Goal: Information Seeking & Learning: Learn about a topic

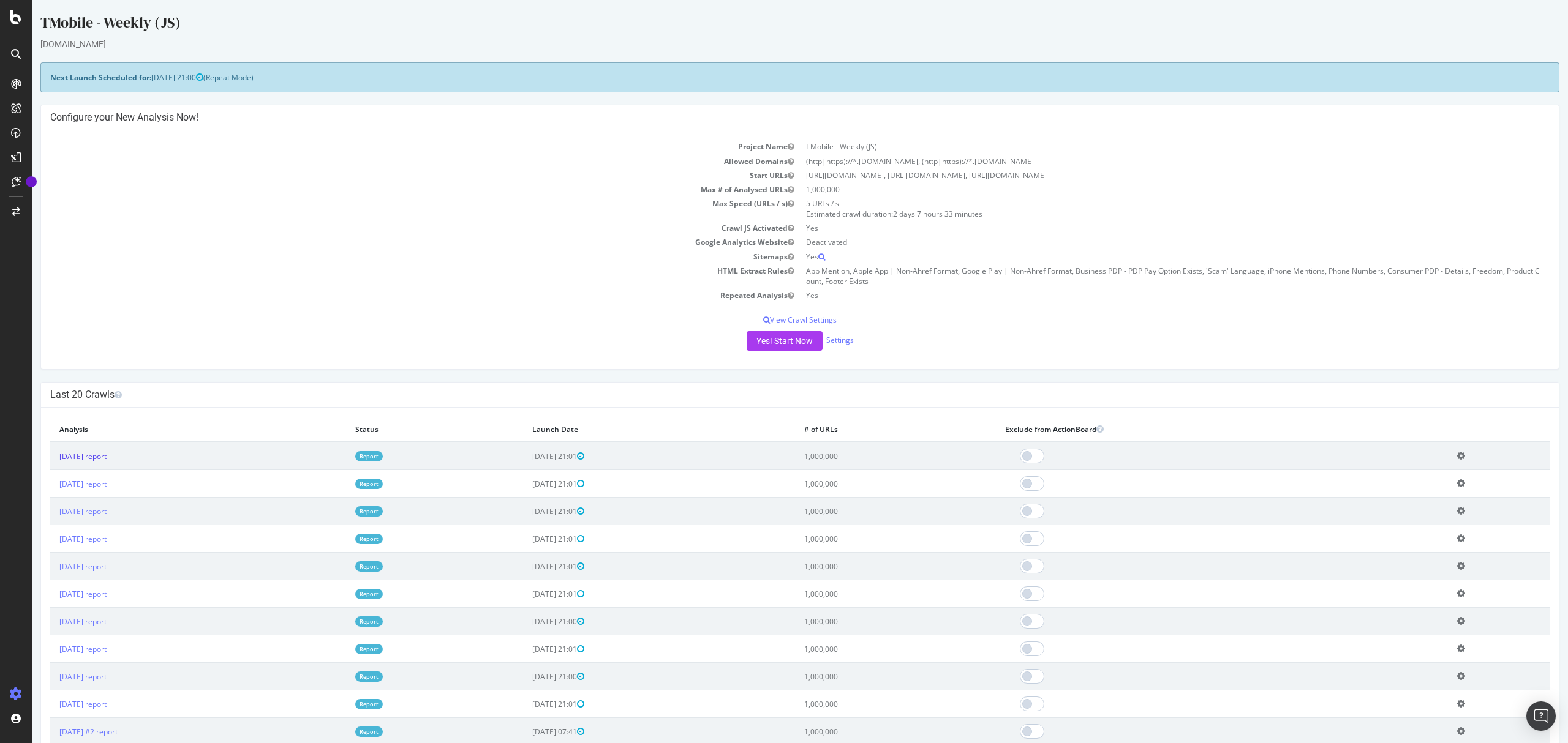
click at [107, 453] on link "[DATE] report" at bounding box center [83, 456] width 47 height 10
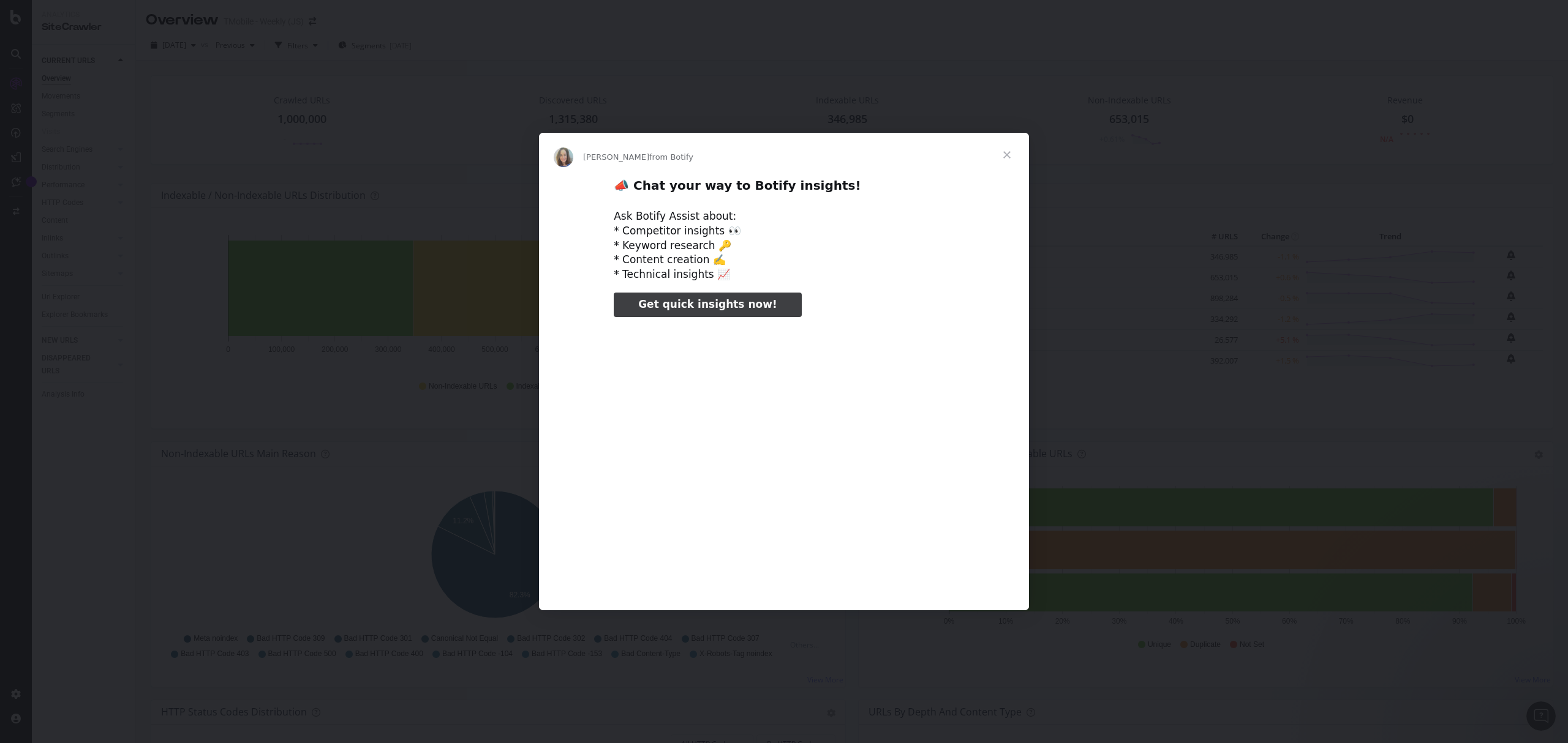
click at [1010, 152] on span "Close" at bounding box center [1007, 155] width 44 height 44
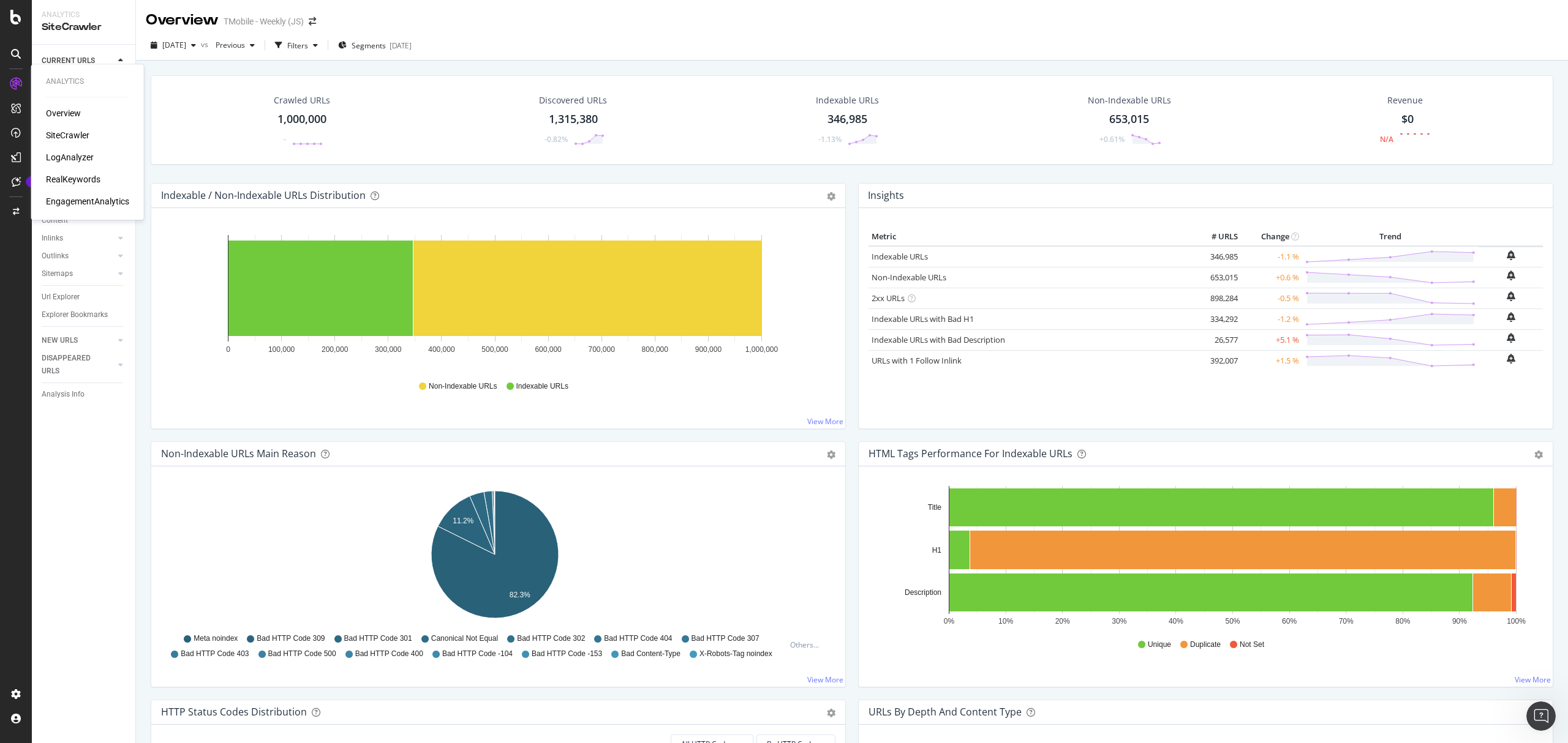
click at [69, 179] on div "RealKeywords" at bounding box center [73, 179] width 54 height 13
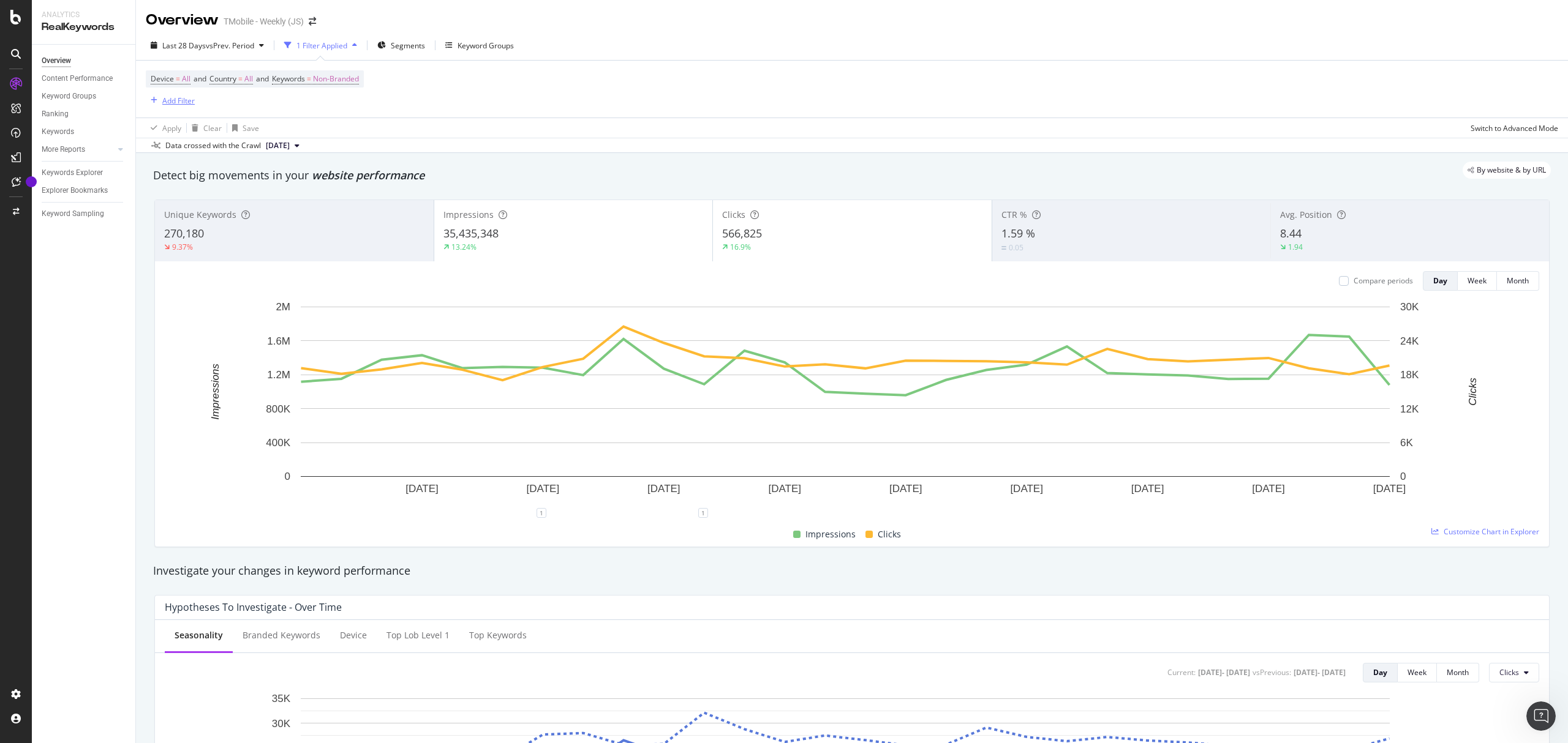
click at [174, 98] on div "Add Filter" at bounding box center [179, 100] width 33 height 10
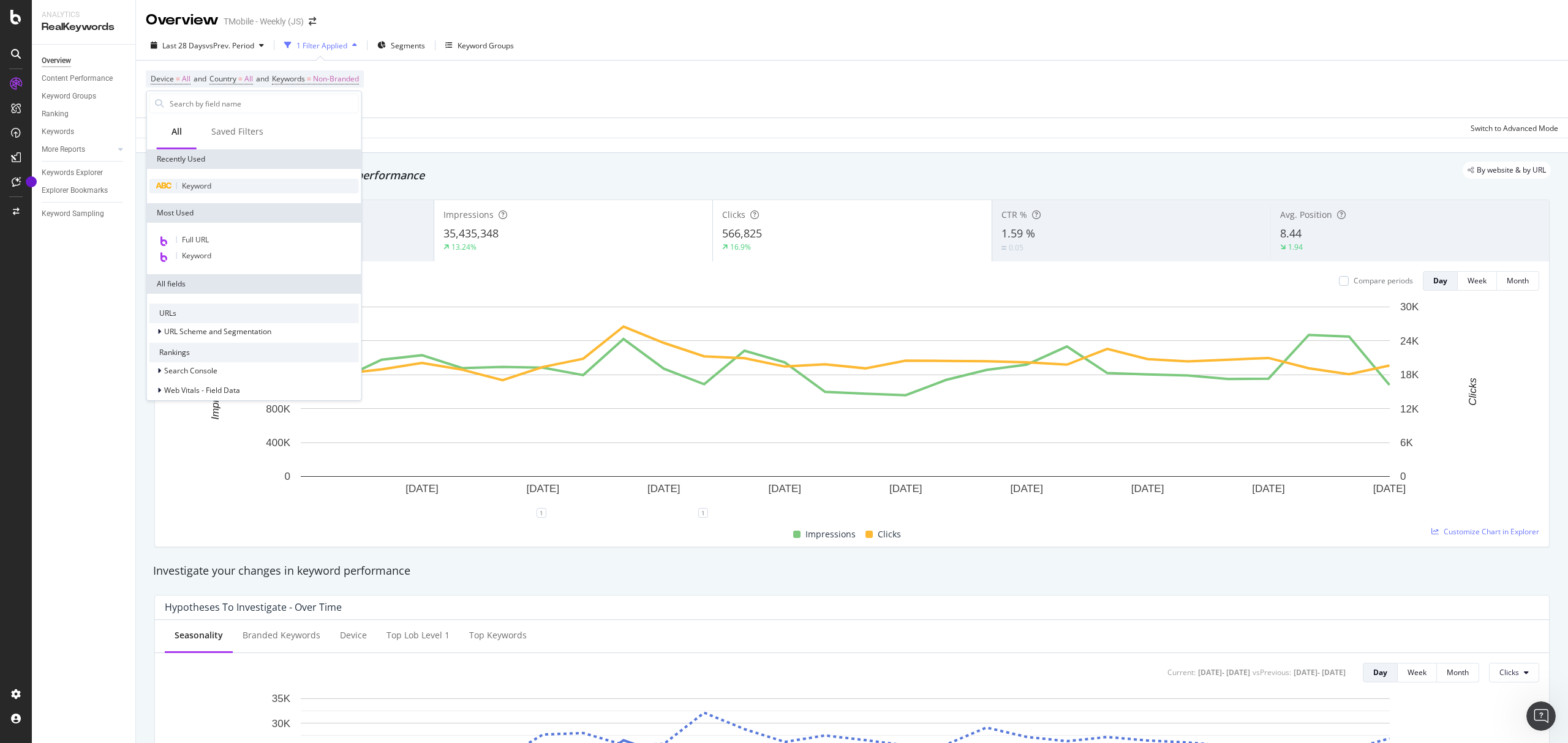
click at [201, 182] on span "Keyword" at bounding box center [197, 185] width 29 height 10
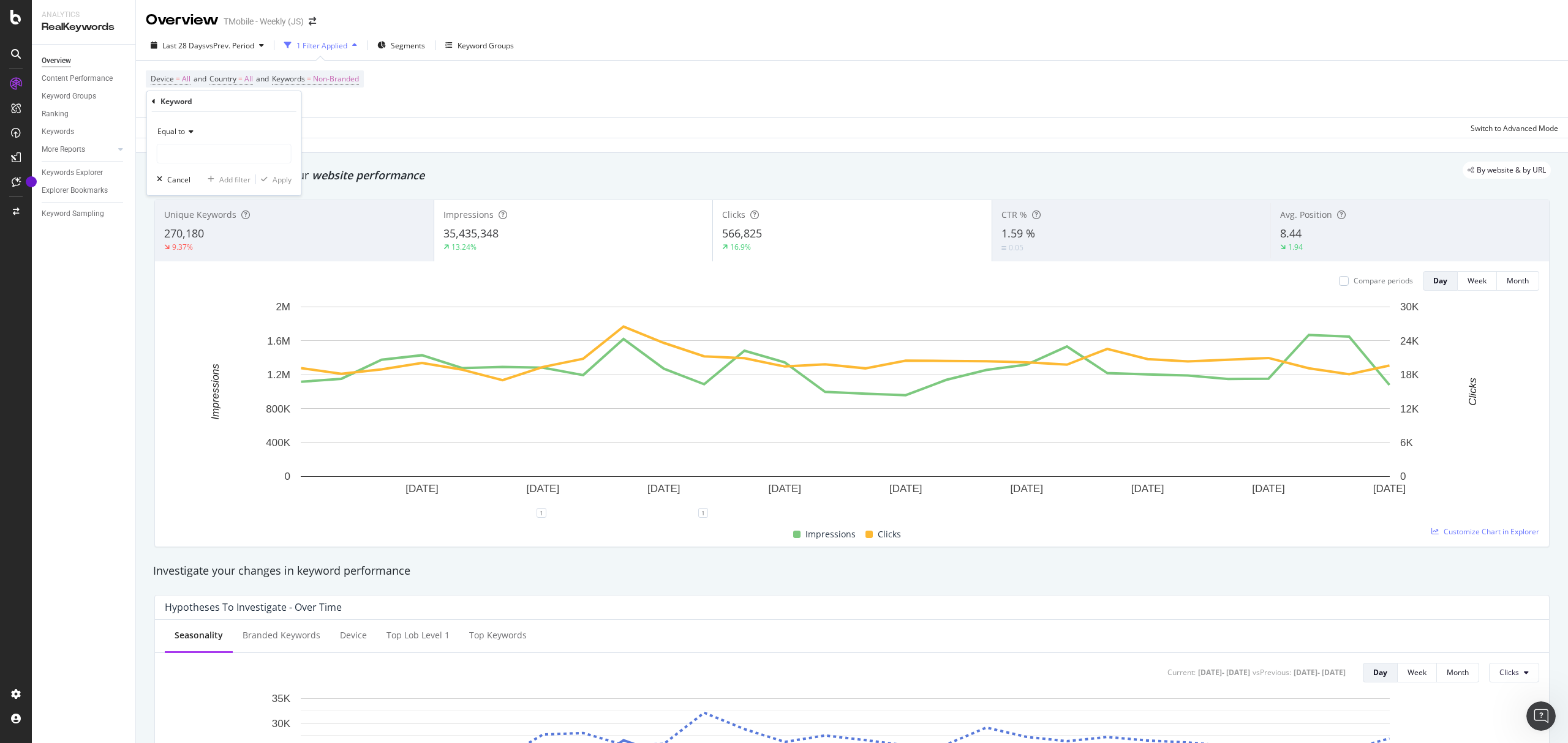
click at [195, 137] on div "Equal to" at bounding box center [224, 131] width 135 height 20
drag, startPoint x: 207, startPoint y: 243, endPoint x: 207, endPoint y: 250, distance: 7.0
click at [207, 250] on div "Equal to Not equal to Starts with Doesn't start with Ends with Doesn't end with…" at bounding box center [225, 227] width 137 height 175
click at [195, 251] on div "Contains" at bounding box center [225, 253] width 131 height 16
click at [209, 137] on div "Contains" at bounding box center [224, 131] width 135 height 20
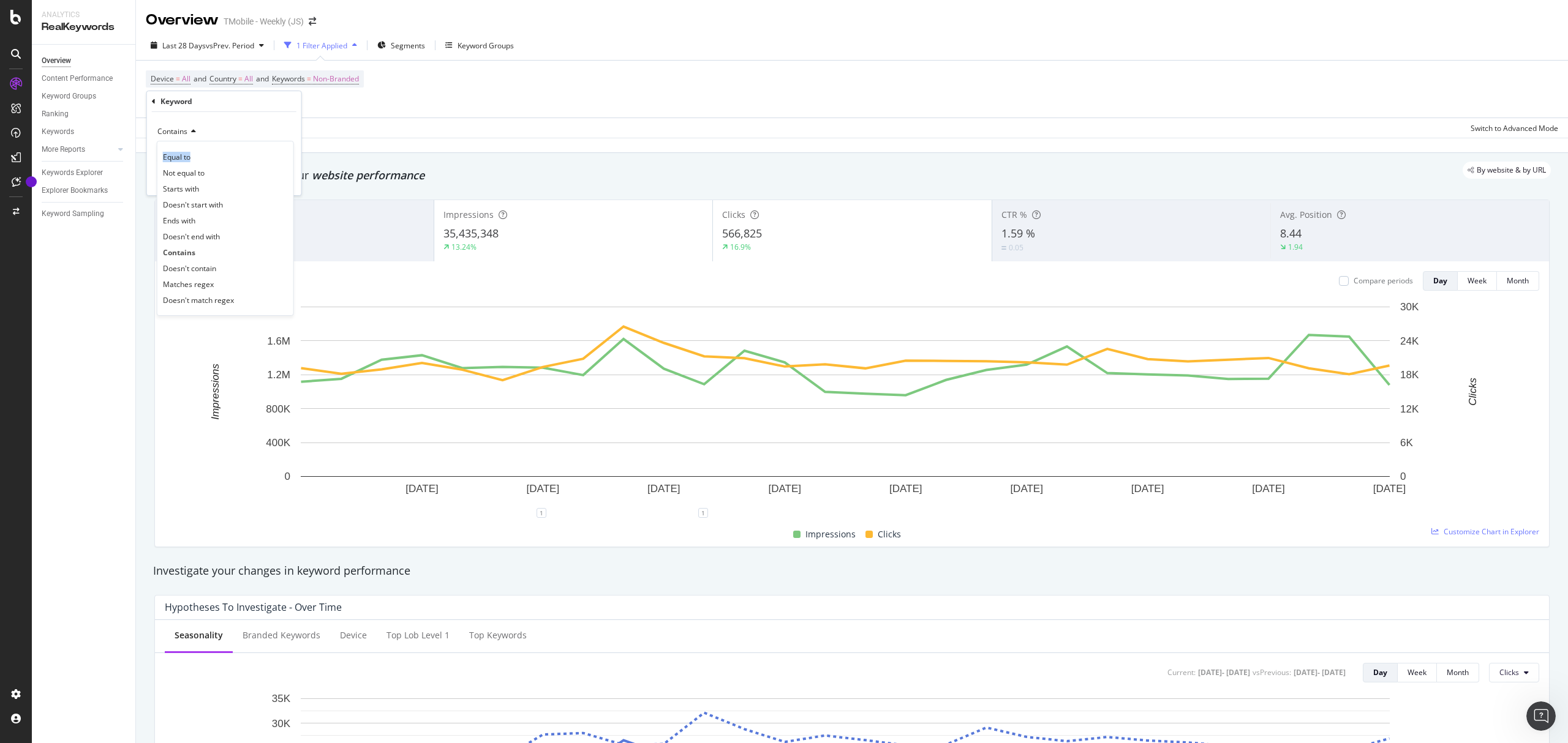
drag, startPoint x: 209, startPoint y: 139, endPoint x: 241, endPoint y: 113, distance: 41.2
click at [241, 113] on div "Contains Equal to Not equal to Starts with Doesn't start with Ends with Doesn't…" at bounding box center [224, 154] width 154 height 83
click at [240, 119] on div "Contains Equal to Not equal to Starts with Doesn't start with Ends with Doesn't…" at bounding box center [224, 154] width 154 height 83
click at [381, 129] on div "Apply Clear Save Switch to Advanced Mode" at bounding box center [852, 128] width 1432 height 20
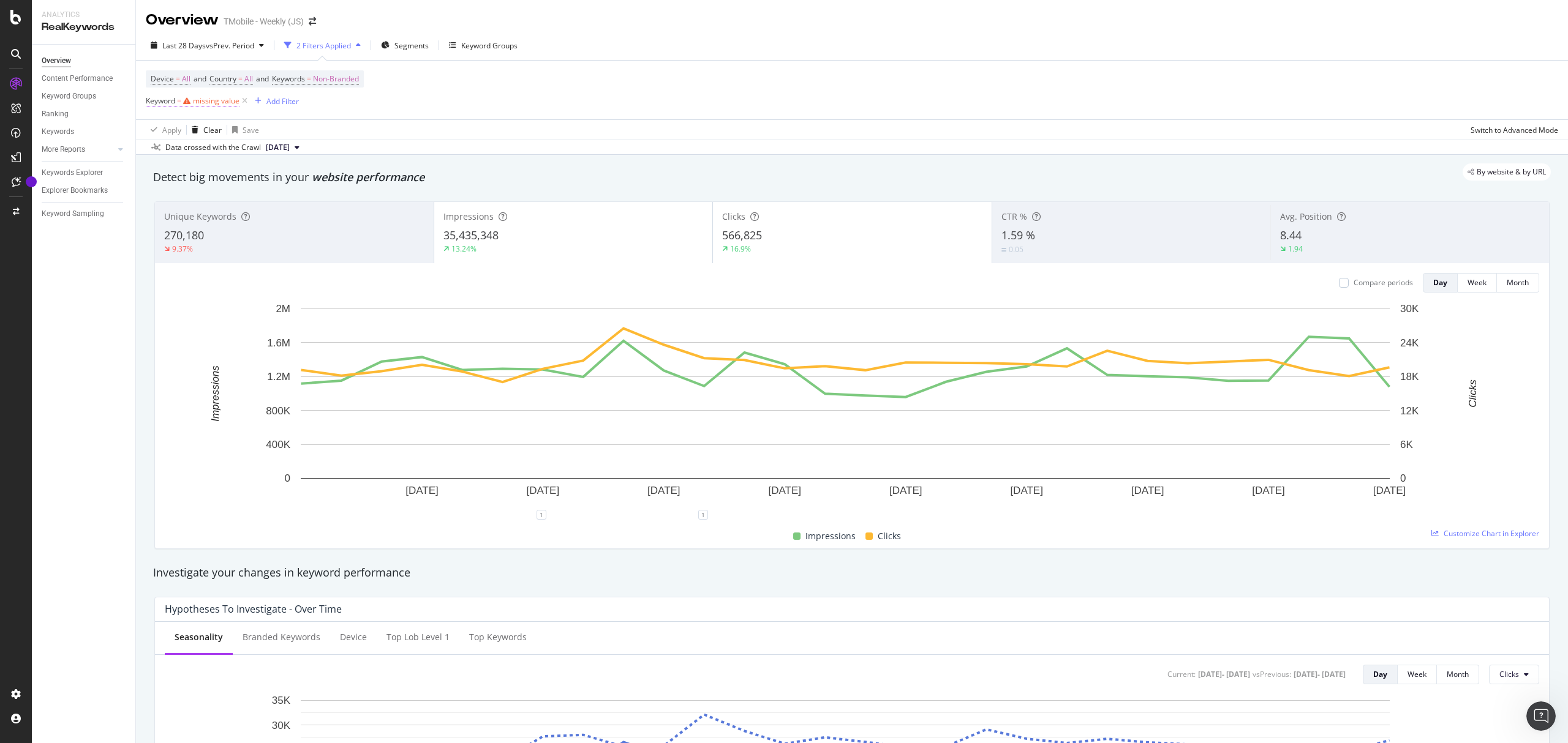
click at [206, 103] on div "missing value" at bounding box center [216, 100] width 46 height 10
click at [189, 133] on icon at bounding box center [189, 131] width 8 height 7
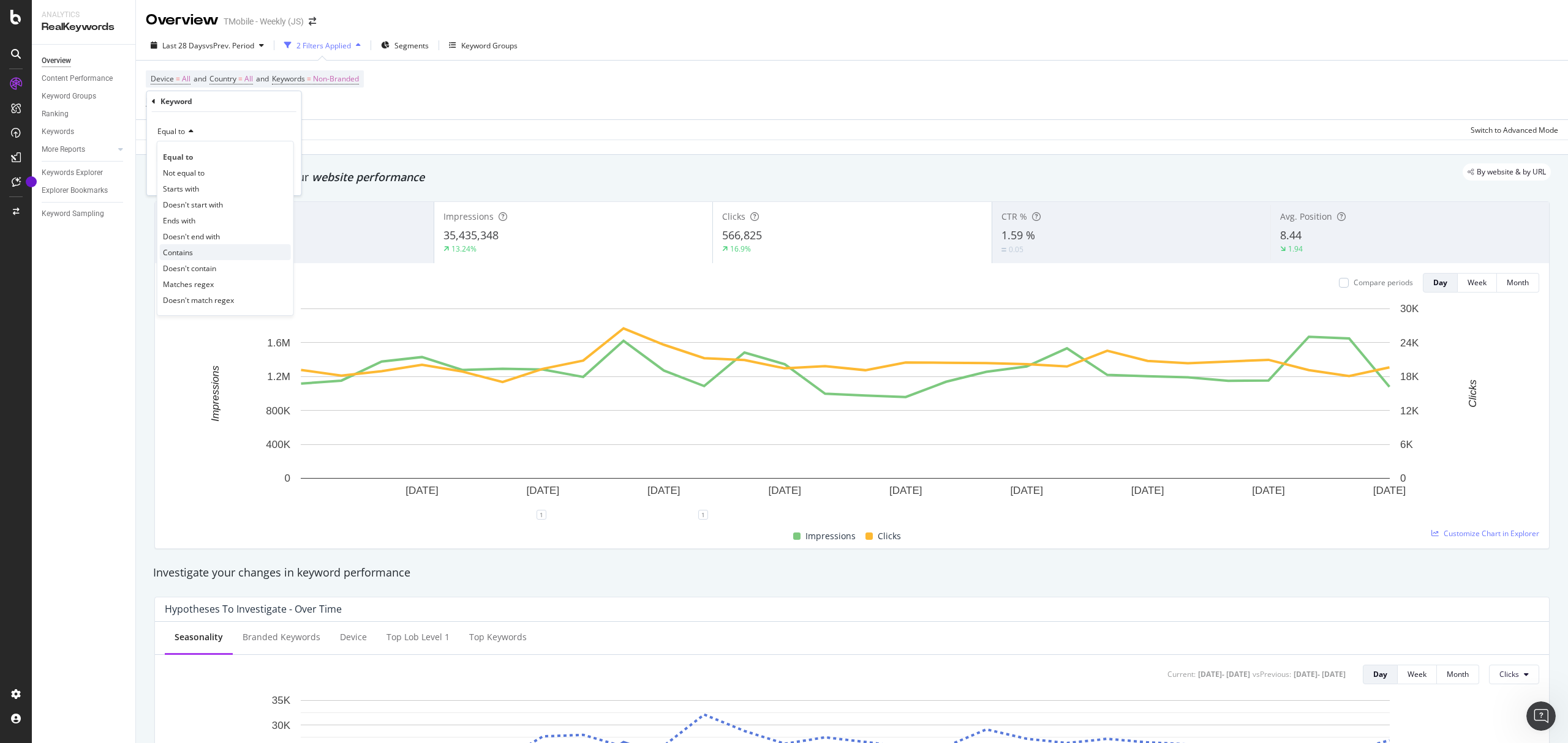
click at [192, 250] on span "Contains" at bounding box center [178, 252] width 30 height 10
click at [188, 145] on input "text" at bounding box center [224, 154] width 133 height 20
type input "trial"
click at [266, 177] on icon "button" at bounding box center [264, 179] width 6 height 7
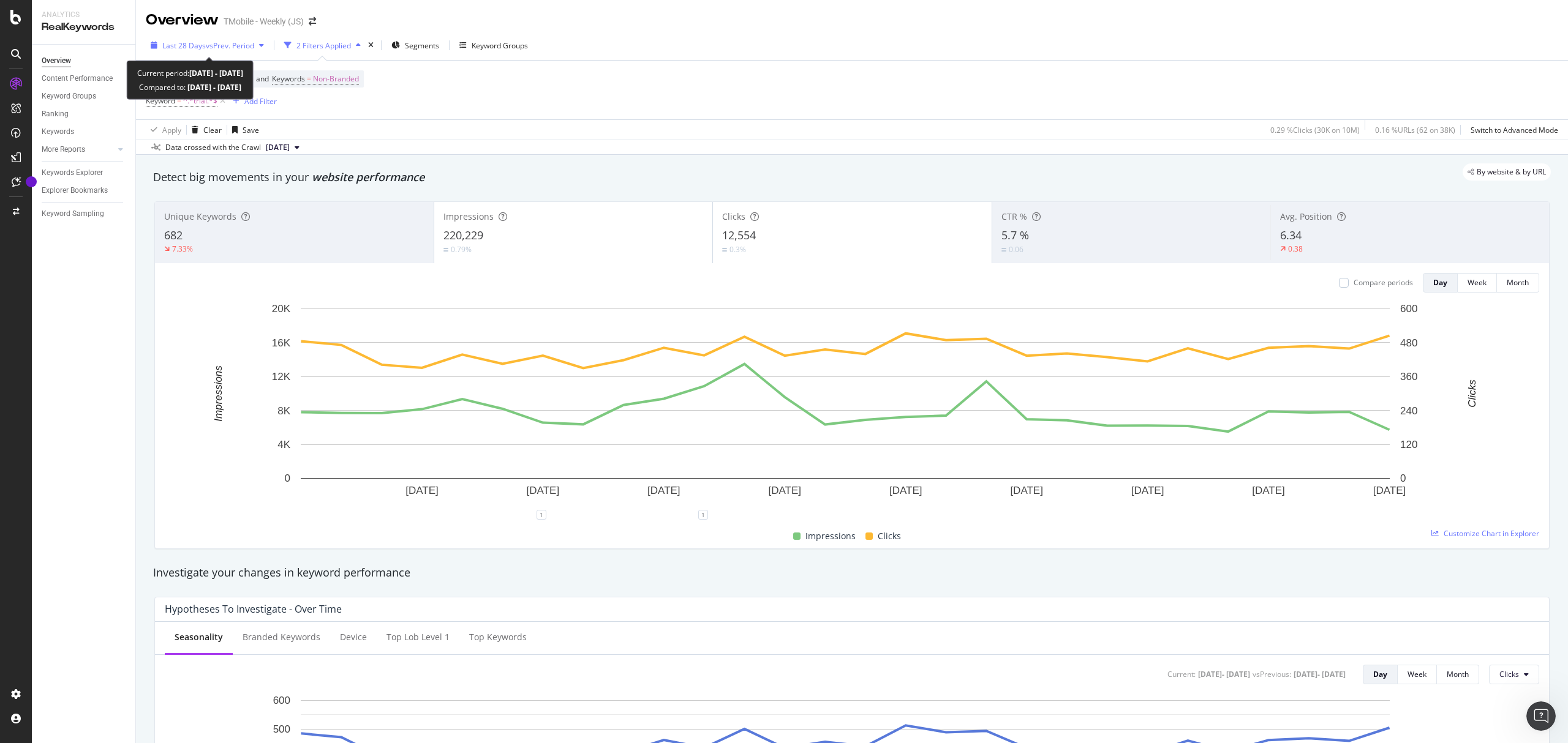
click at [223, 41] on span "vs Prev. Period" at bounding box center [229, 45] width 48 height 10
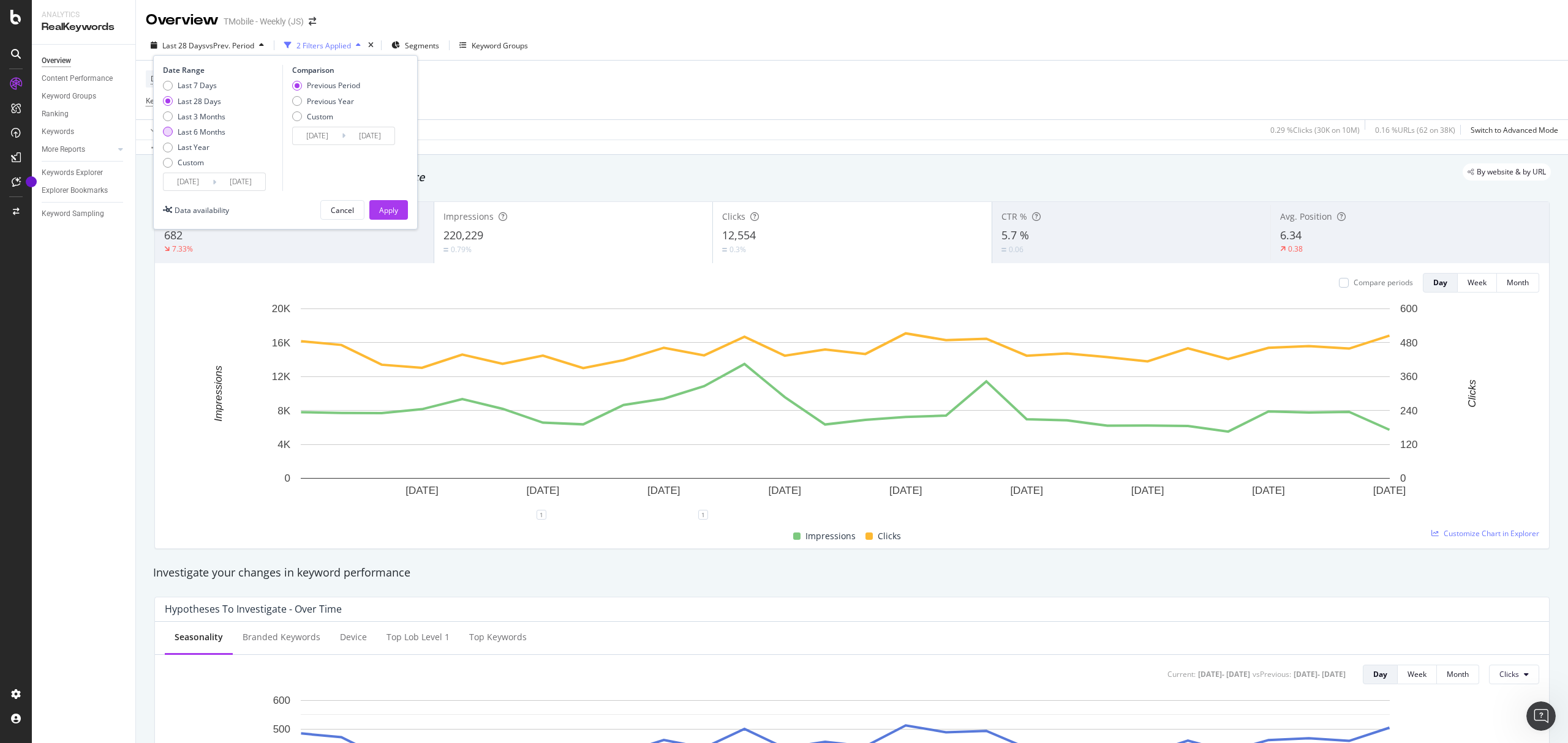
click at [198, 128] on div "Last 6 Months" at bounding box center [201, 131] width 48 height 10
type input "[DATE]"
click at [384, 212] on div "Apply" at bounding box center [388, 209] width 19 height 10
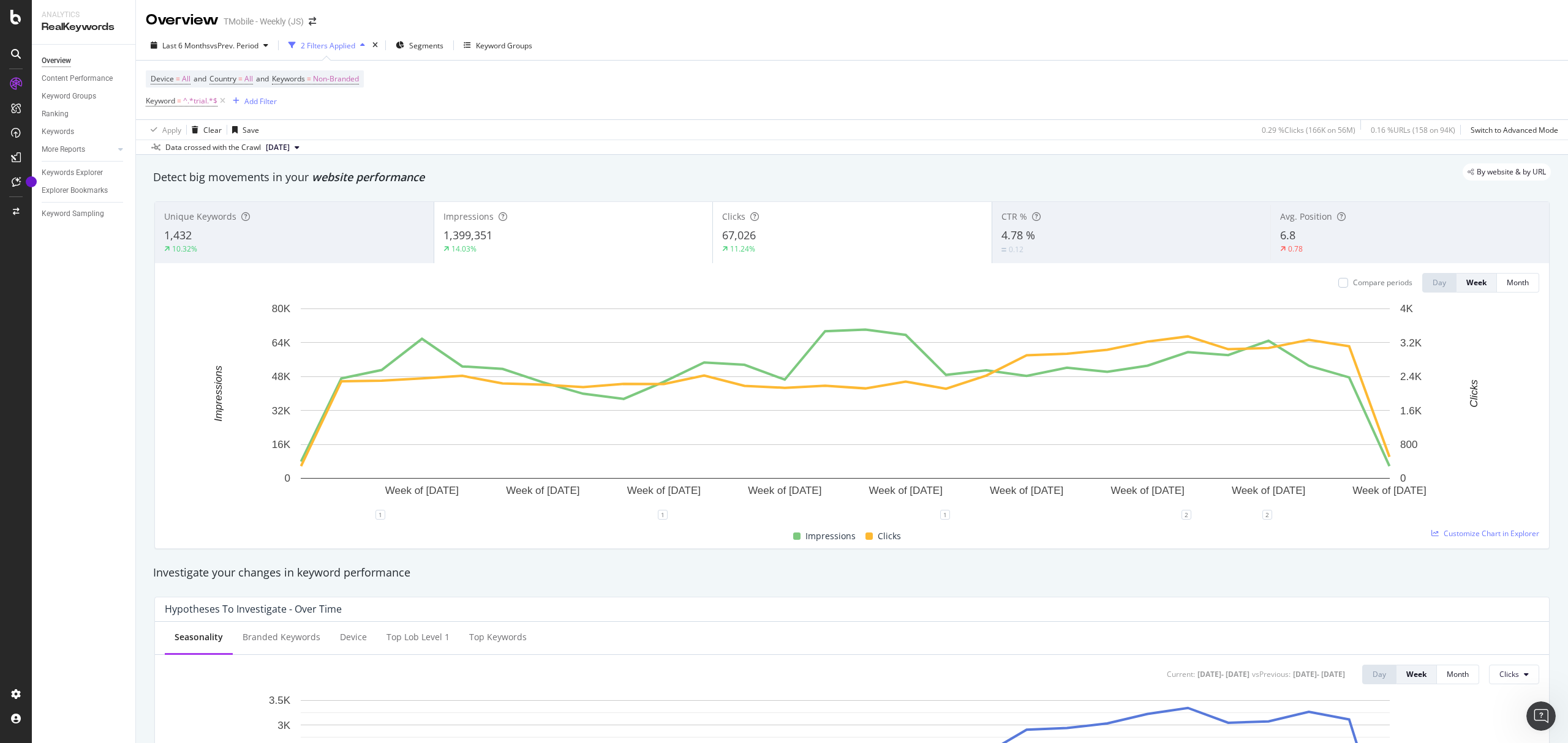
click at [743, 228] on div "Clicks 67,026 11.24%" at bounding box center [852, 232] width 278 height 55
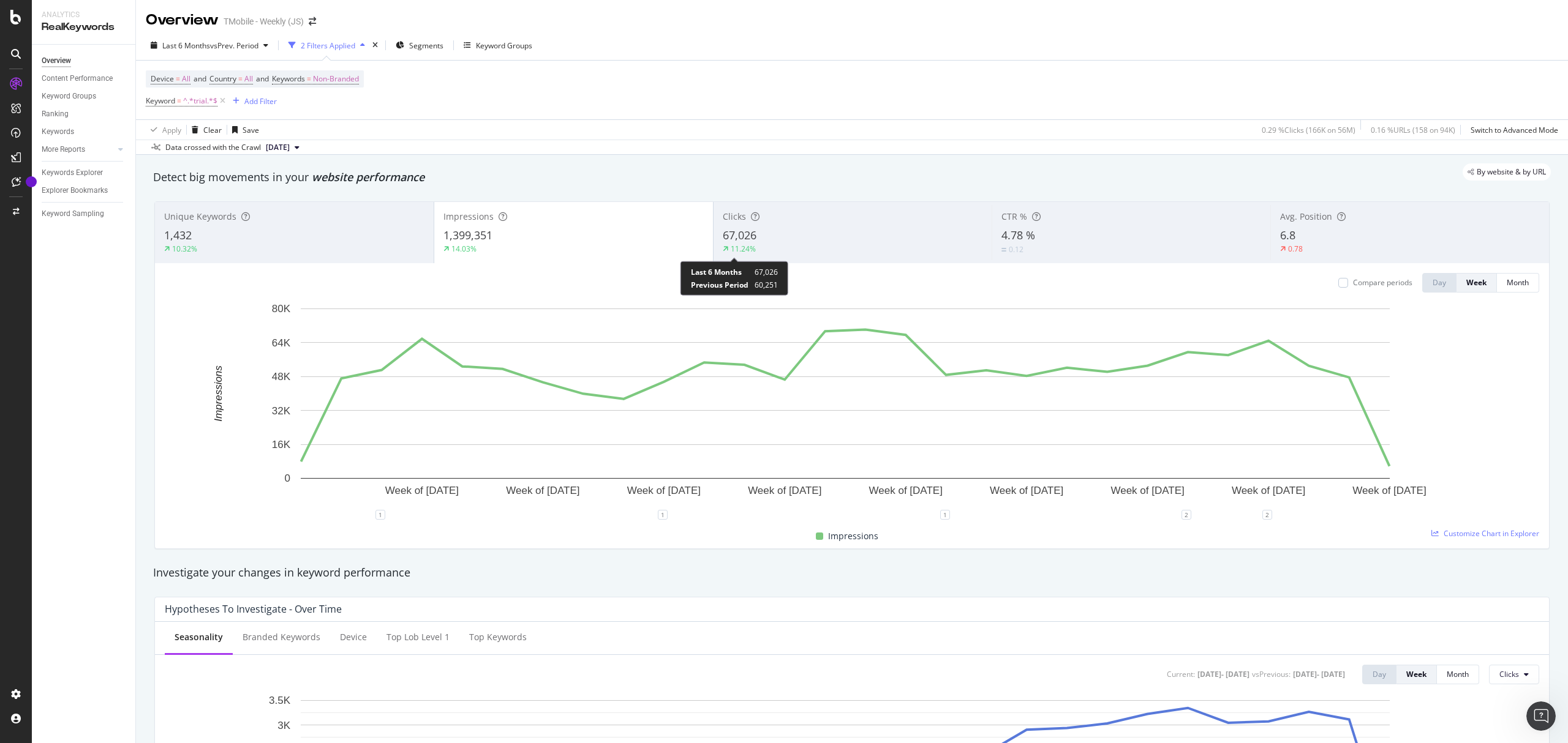
click at [746, 245] on div "11.24%" at bounding box center [743, 248] width 25 height 10
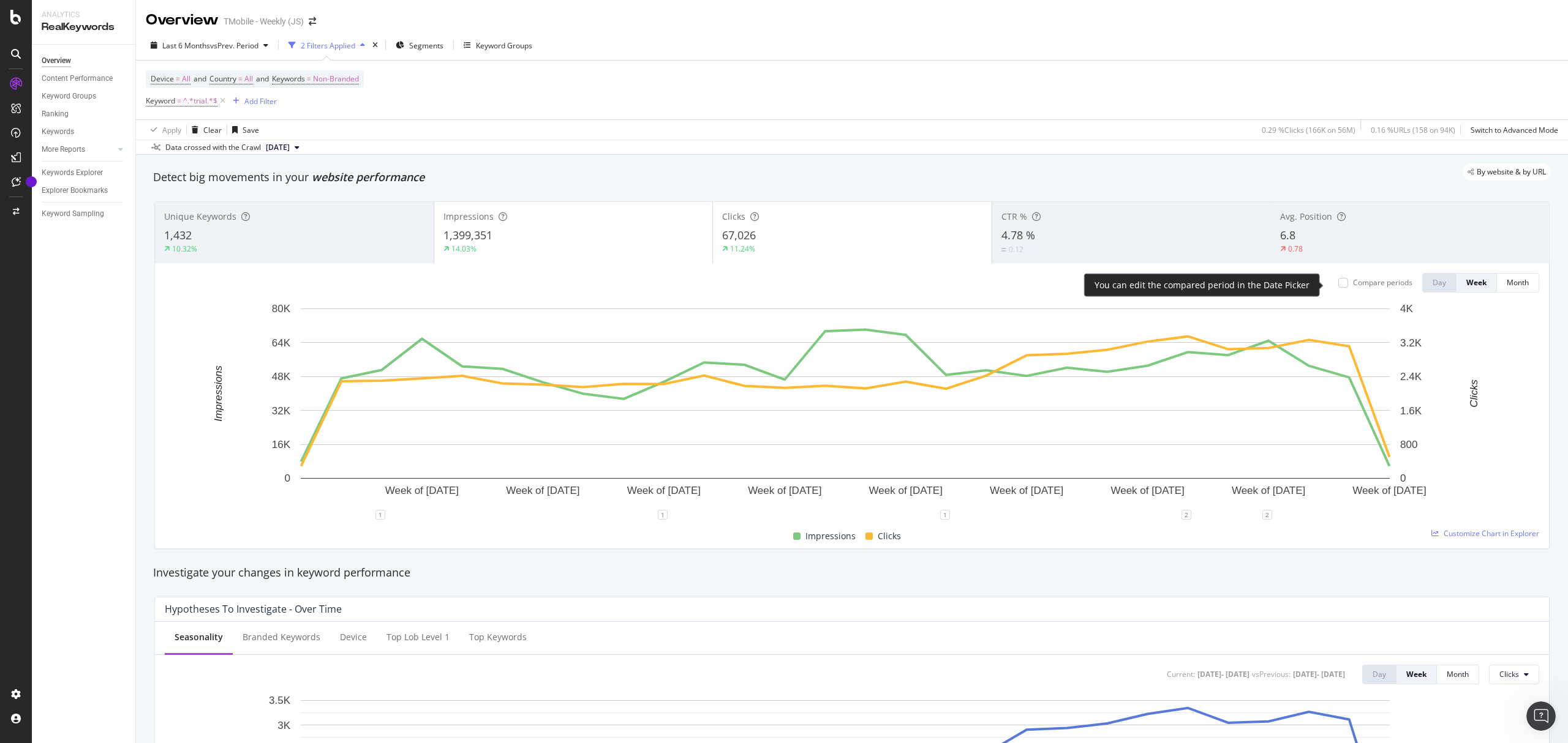
click at [1372, 287] on div "Compare periods" at bounding box center [1383, 282] width 60 height 10
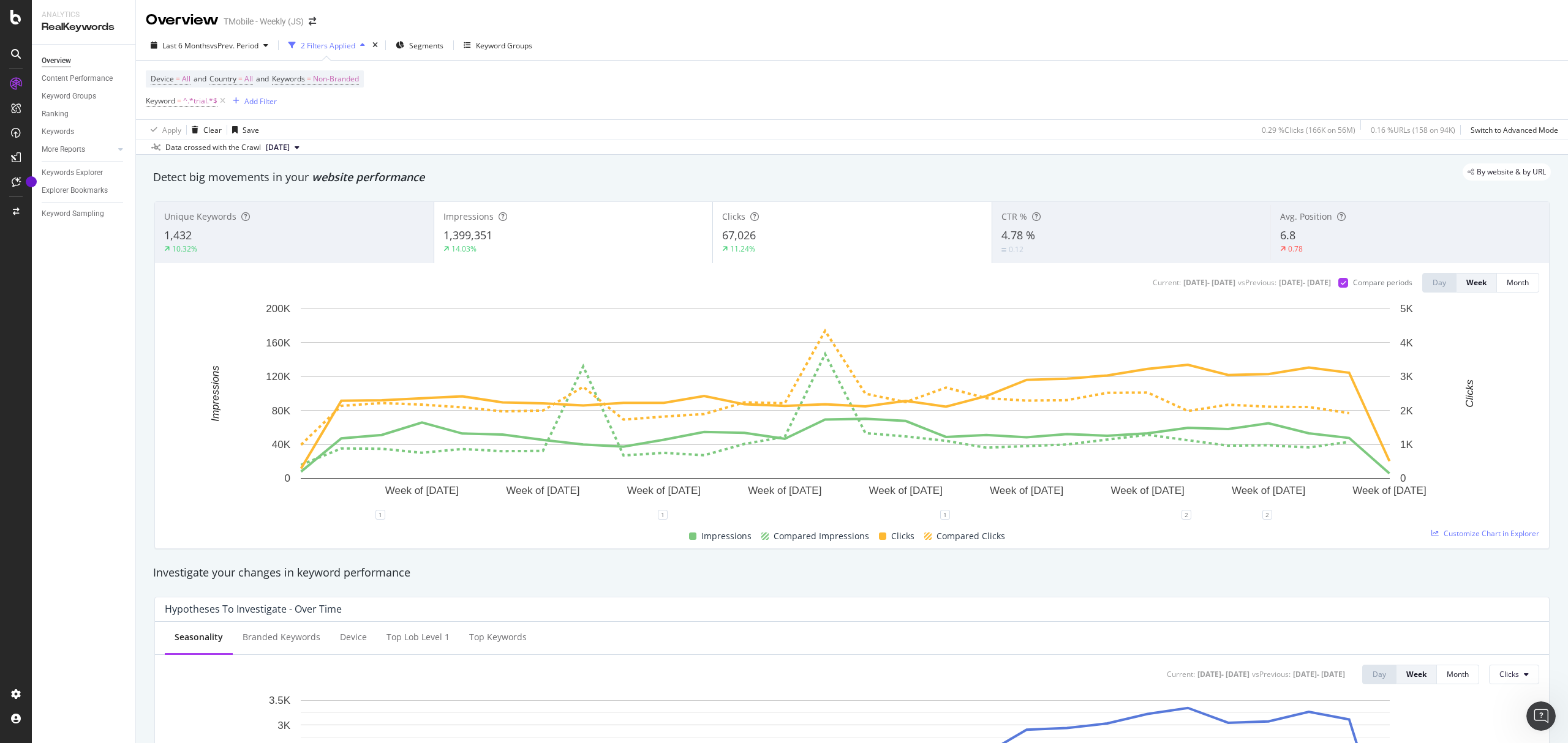
click at [574, 238] on div "1,399,351" at bounding box center [573, 236] width 260 height 16
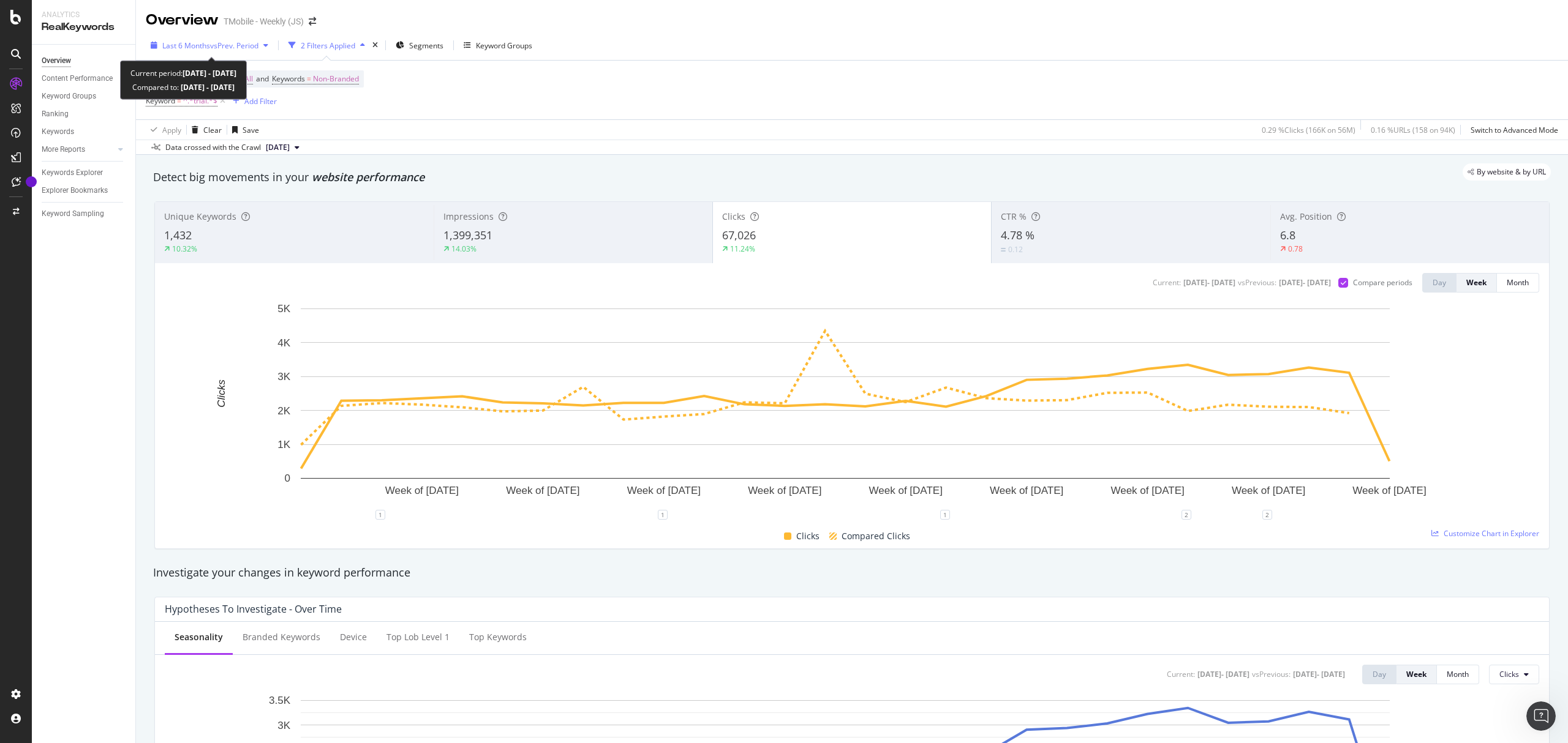
click at [247, 47] on span "vs Prev. Period" at bounding box center [234, 45] width 48 height 10
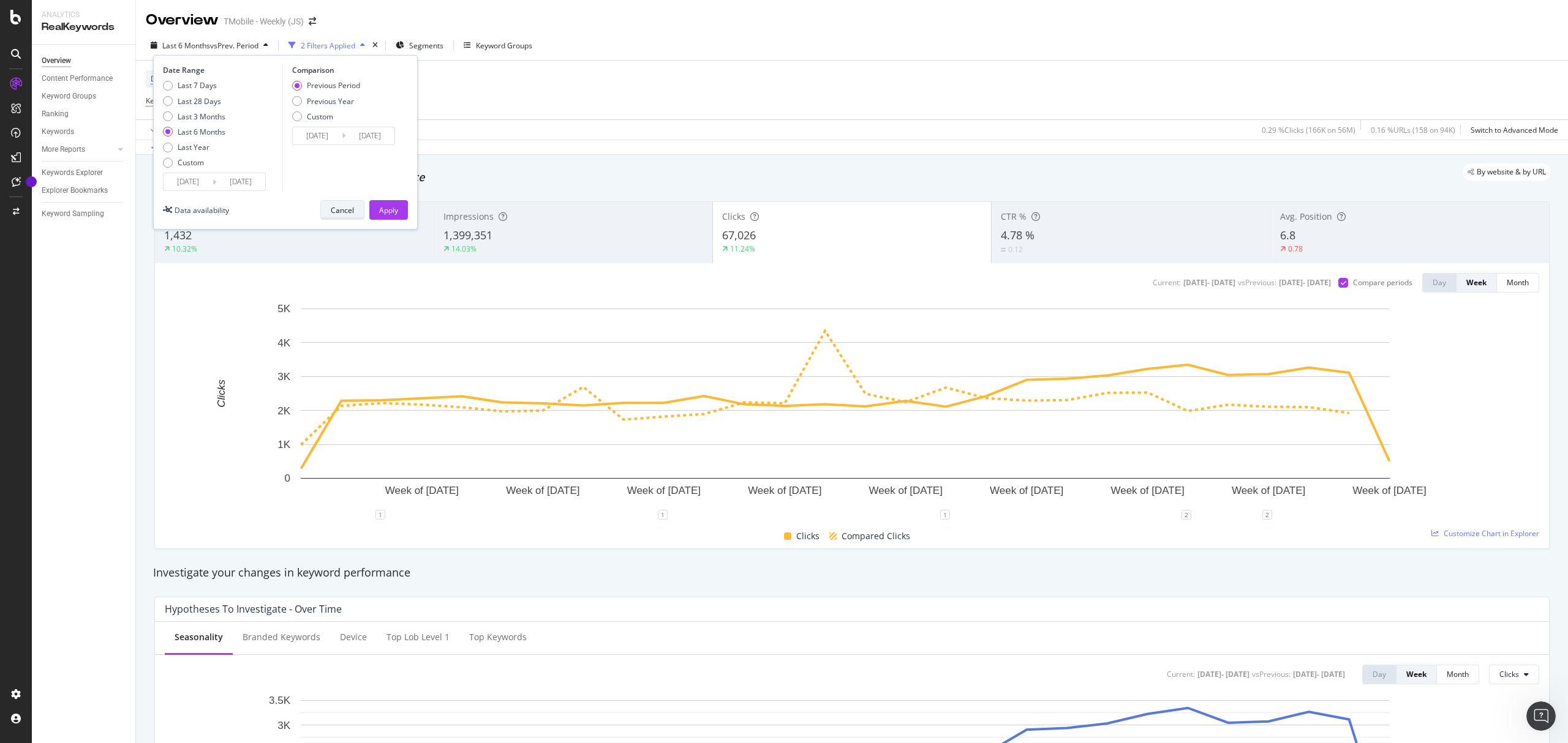
click at [349, 208] on div "Cancel" at bounding box center [343, 209] width 24 height 10
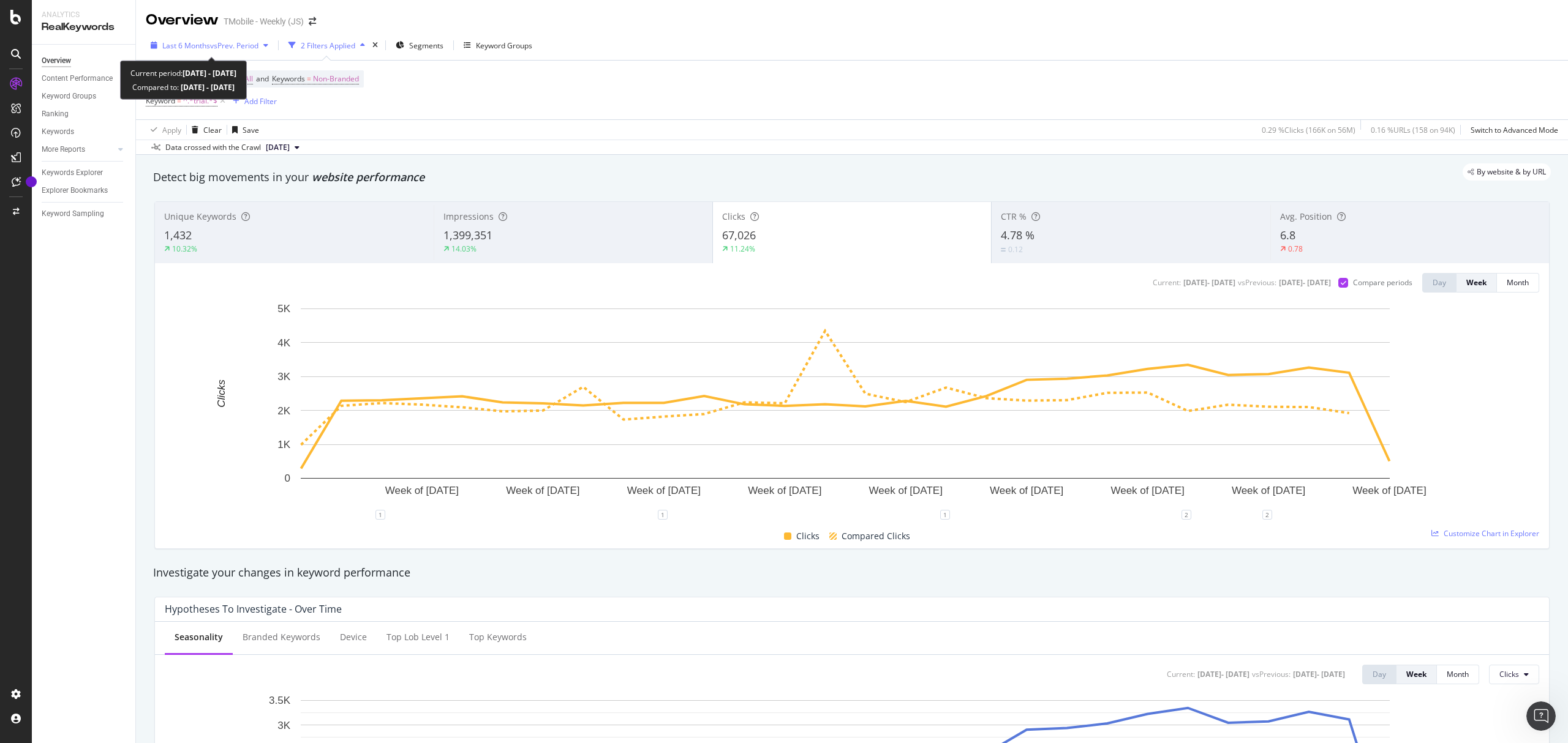
click at [217, 45] on span "vs Prev. Period" at bounding box center [234, 45] width 48 height 10
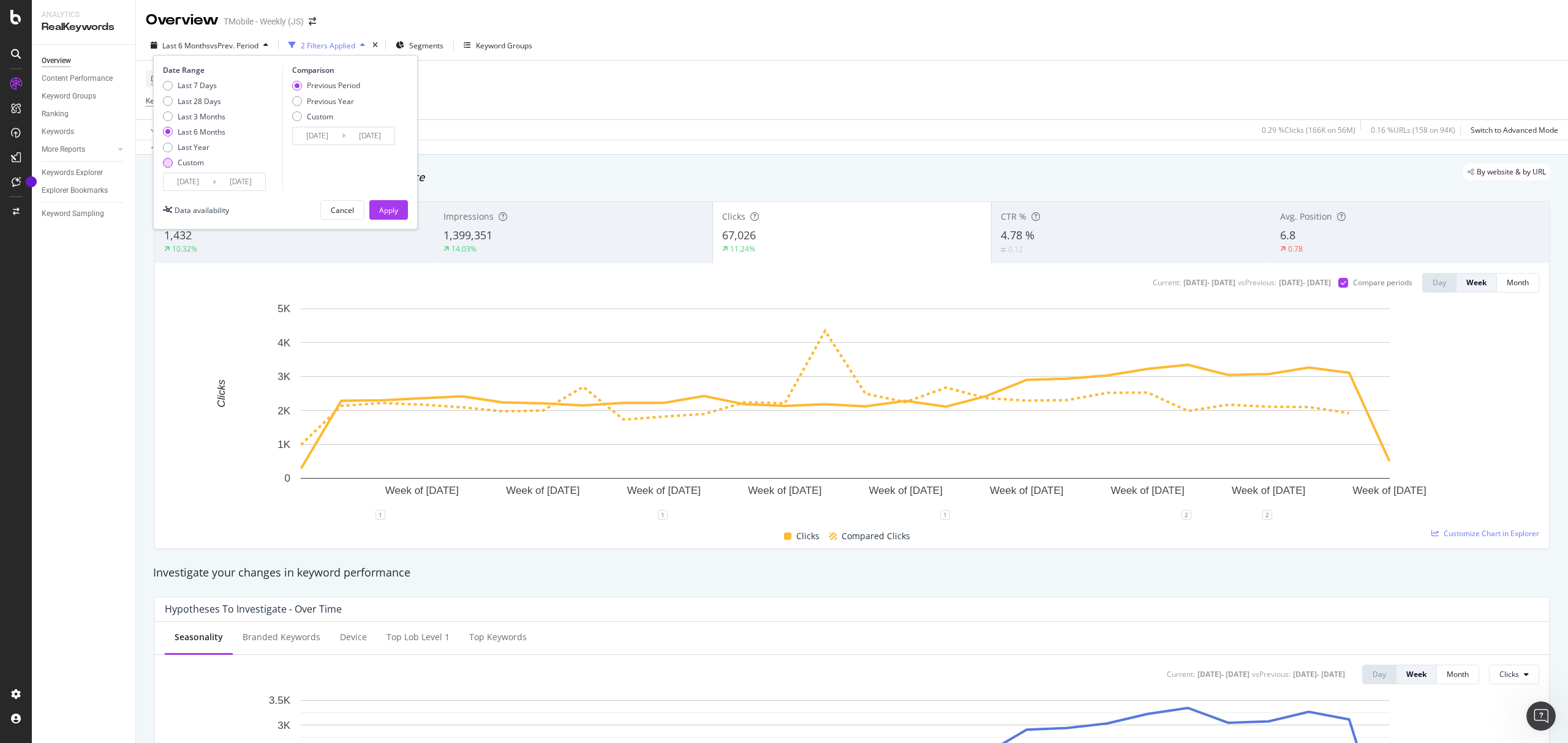
click at [191, 162] on div "Custom" at bounding box center [190, 162] width 26 height 10
type input "[DATE]"
click at [214, 178] on icon at bounding box center [214, 182] width 4 height 12
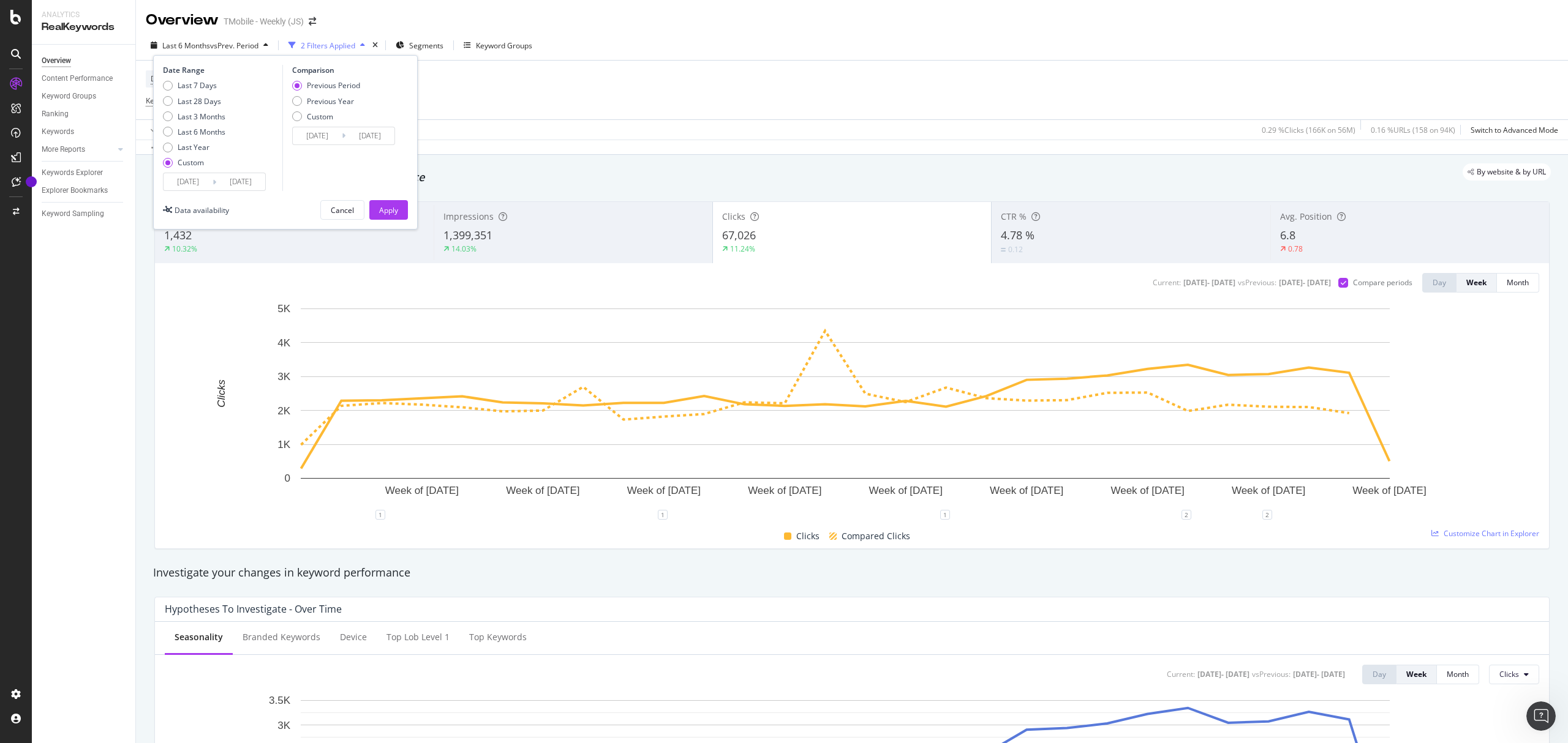
click at [226, 186] on input "[DATE]" at bounding box center [241, 181] width 49 height 17
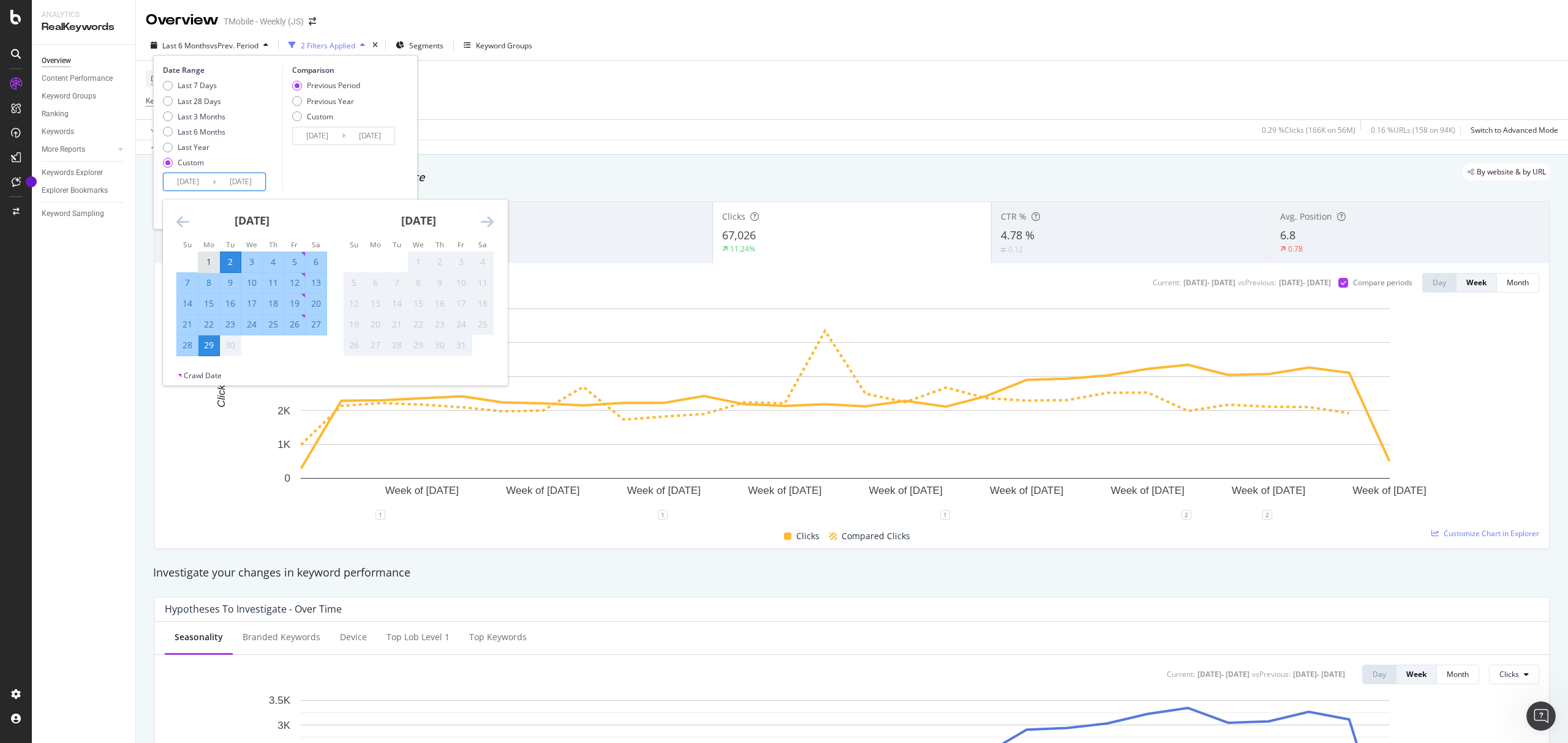
click at [204, 260] on div "1" at bounding box center [208, 262] width 21 height 13
type input "[DATE]"
click at [318, 330] on div "27" at bounding box center [315, 324] width 21 height 13
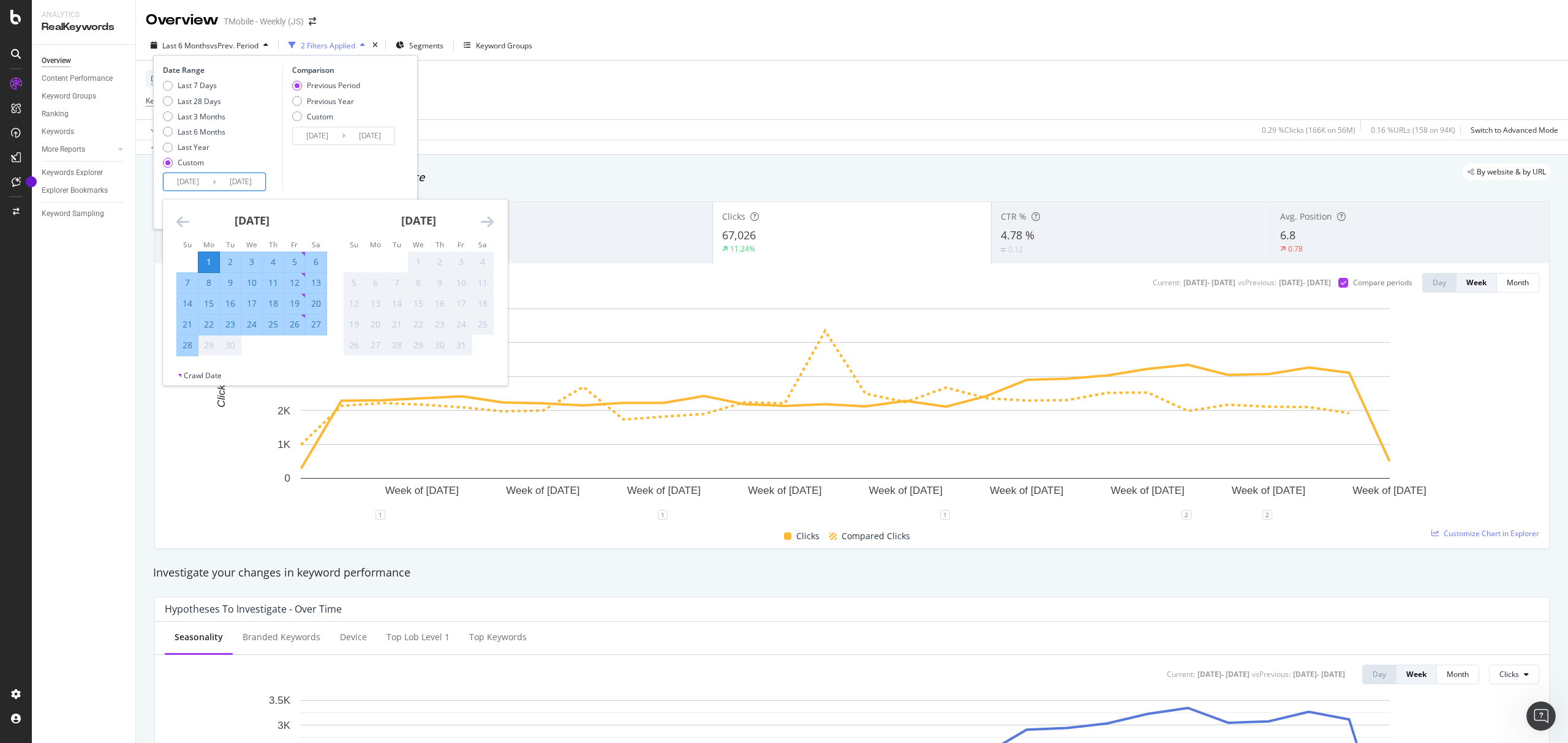
type input "[DATE]"
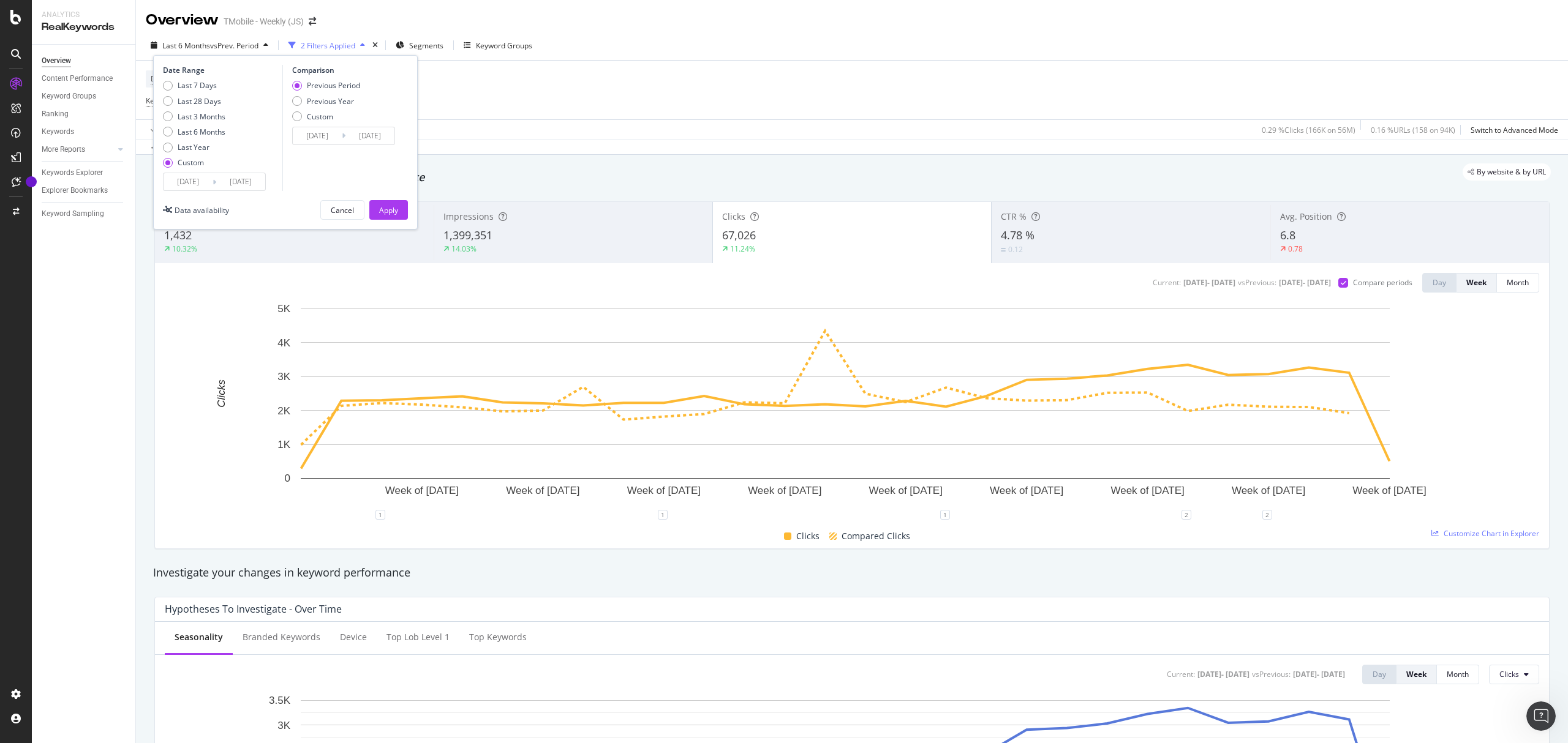
click at [197, 179] on input "[DATE]" at bounding box center [188, 181] width 49 height 17
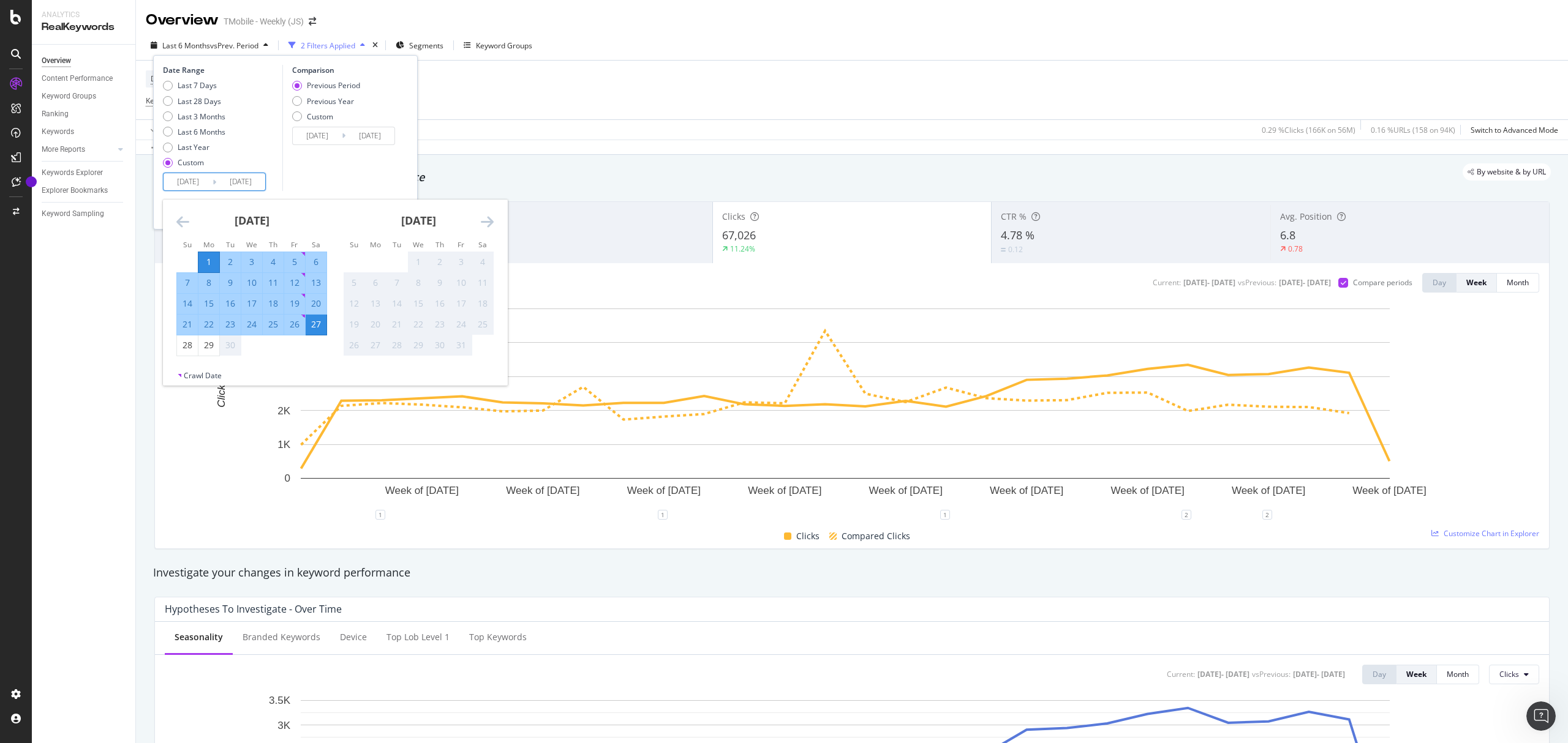
click at [192, 223] on div "[DATE]" at bounding box center [252, 225] width 150 height 52
click at [184, 219] on icon "Move backward to switch to the previous month." at bounding box center [183, 222] width 13 height 14
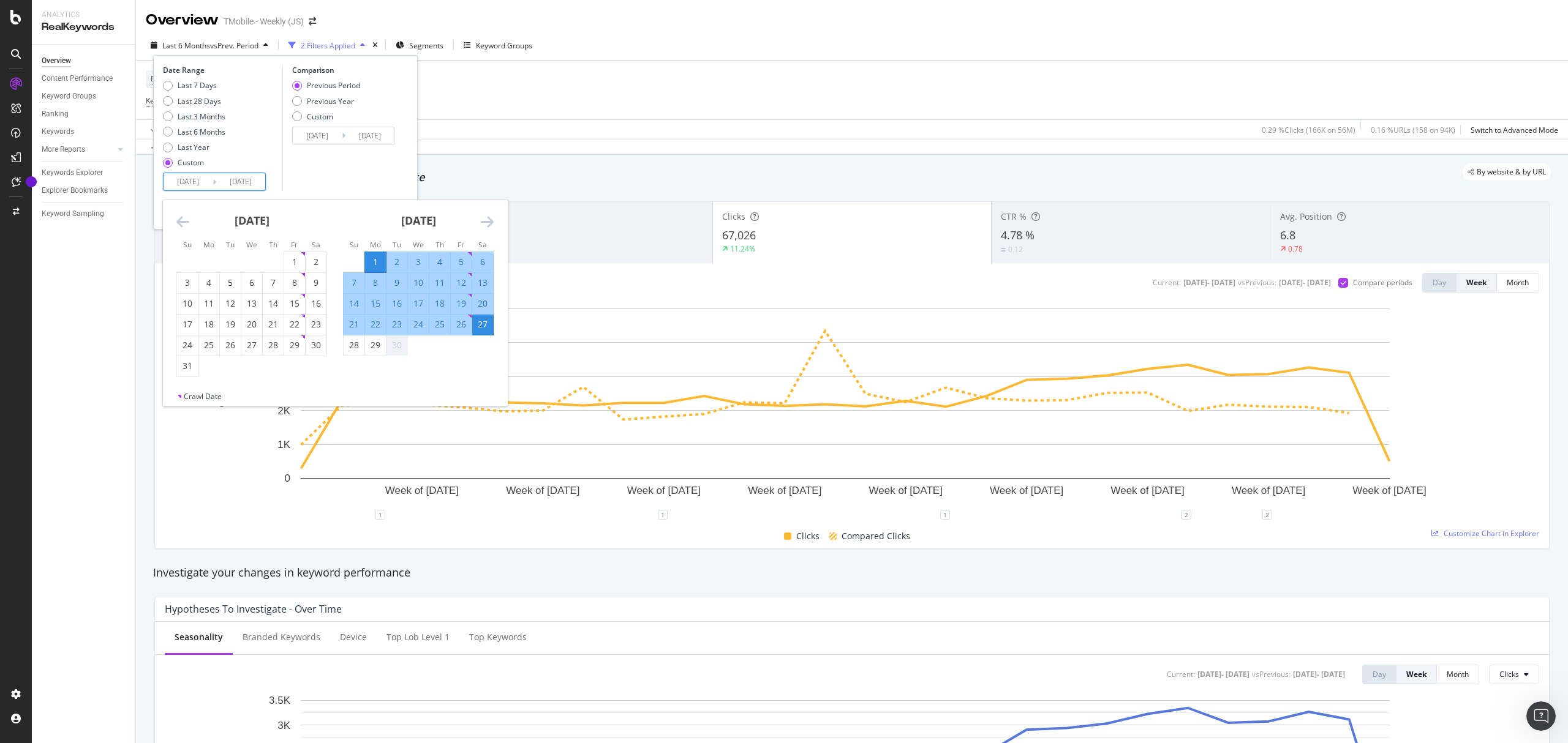
click at [180, 216] on icon "Move backward to switch to the previous month." at bounding box center [183, 222] width 13 height 14
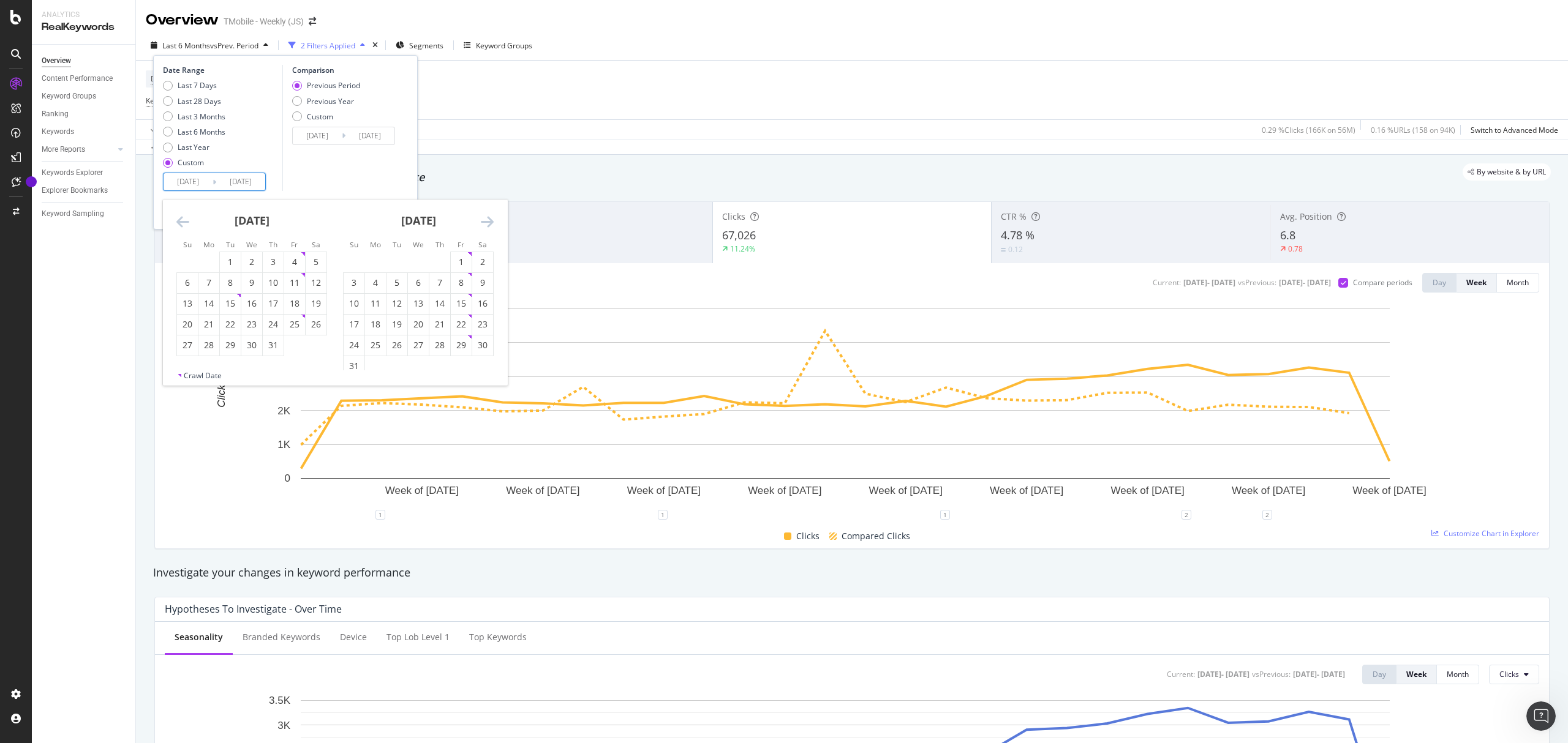
click at [177, 218] on div "[DATE] 1 2 3 4 5 6 7 8 9 10 11 12 13 14 15 16 17 18 19 20 21 22 23 24 25 26 27 …" at bounding box center [335, 285] width 344 height 171
click at [179, 218] on icon "Move backward to switch to the previous month." at bounding box center [183, 222] width 13 height 14
click at [180, 218] on icon "Move backward to switch to the previous month." at bounding box center [183, 222] width 13 height 14
click at [233, 258] on div "1" at bounding box center [230, 262] width 21 height 13
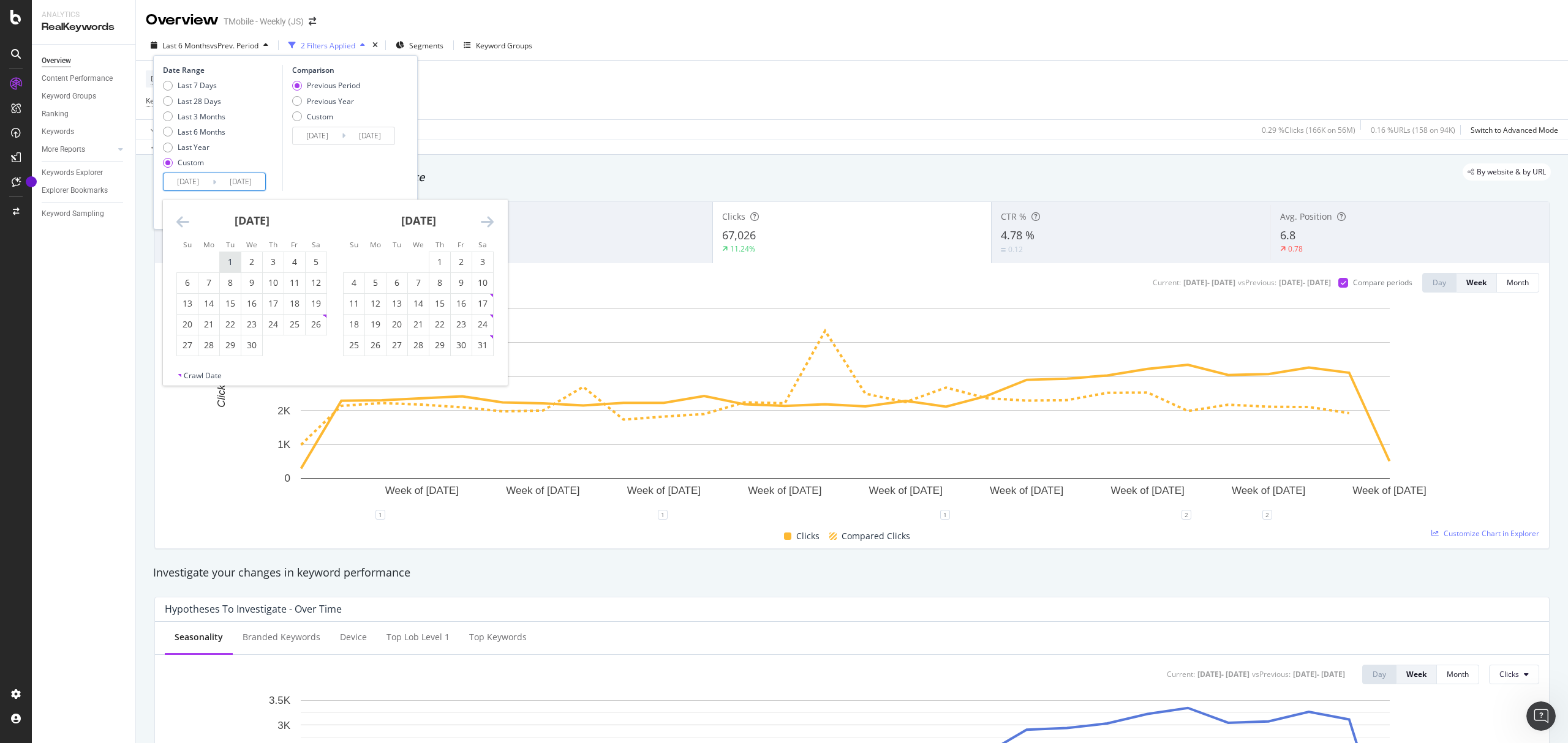
type input "[DATE]"
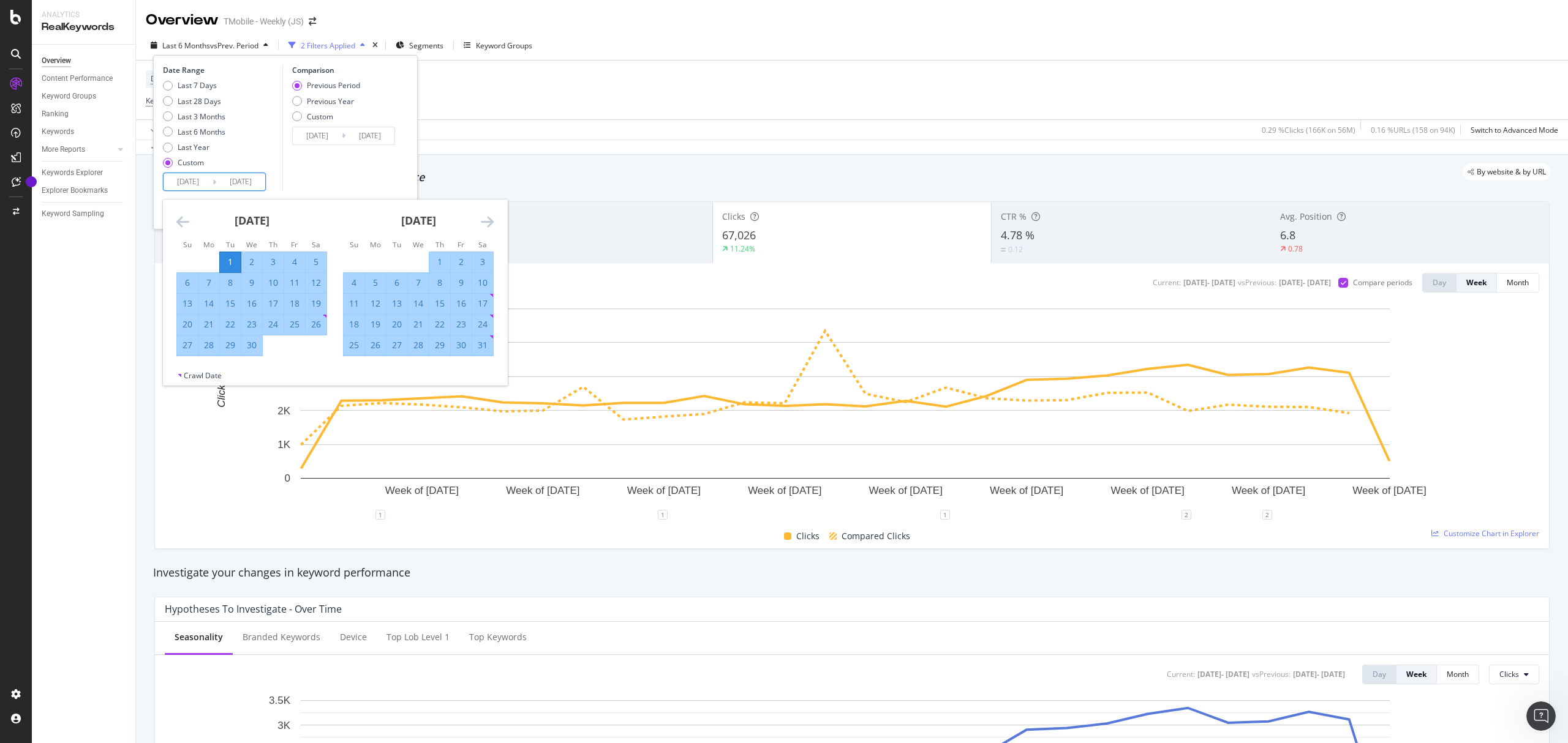
click at [296, 258] on div "4" at bounding box center [295, 262] width 21 height 13
type input "[DATE]"
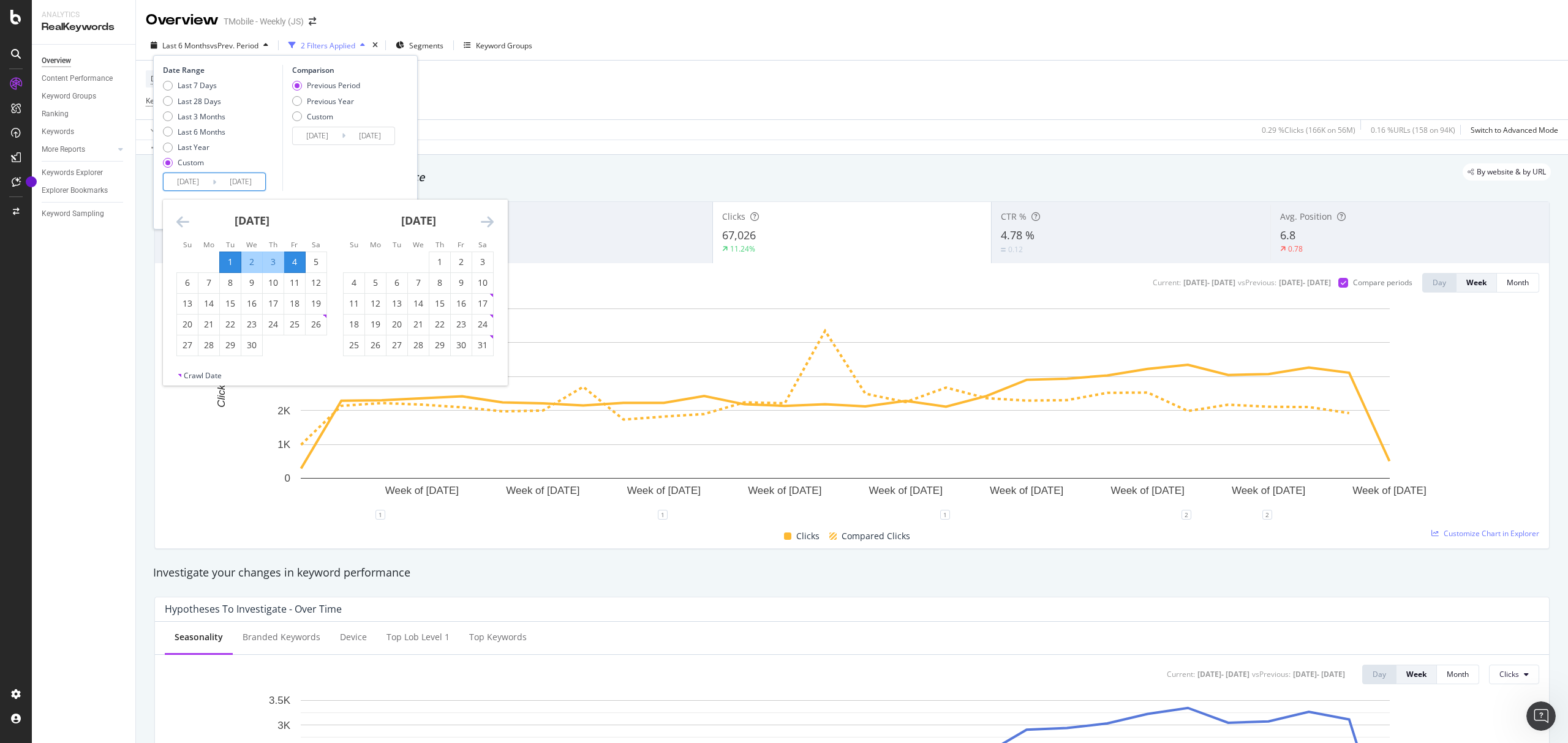
click at [228, 185] on input "[DATE]" at bounding box center [241, 181] width 49 height 17
click at [312, 324] on div "26" at bounding box center [315, 324] width 21 height 13
type input "[DATE]"
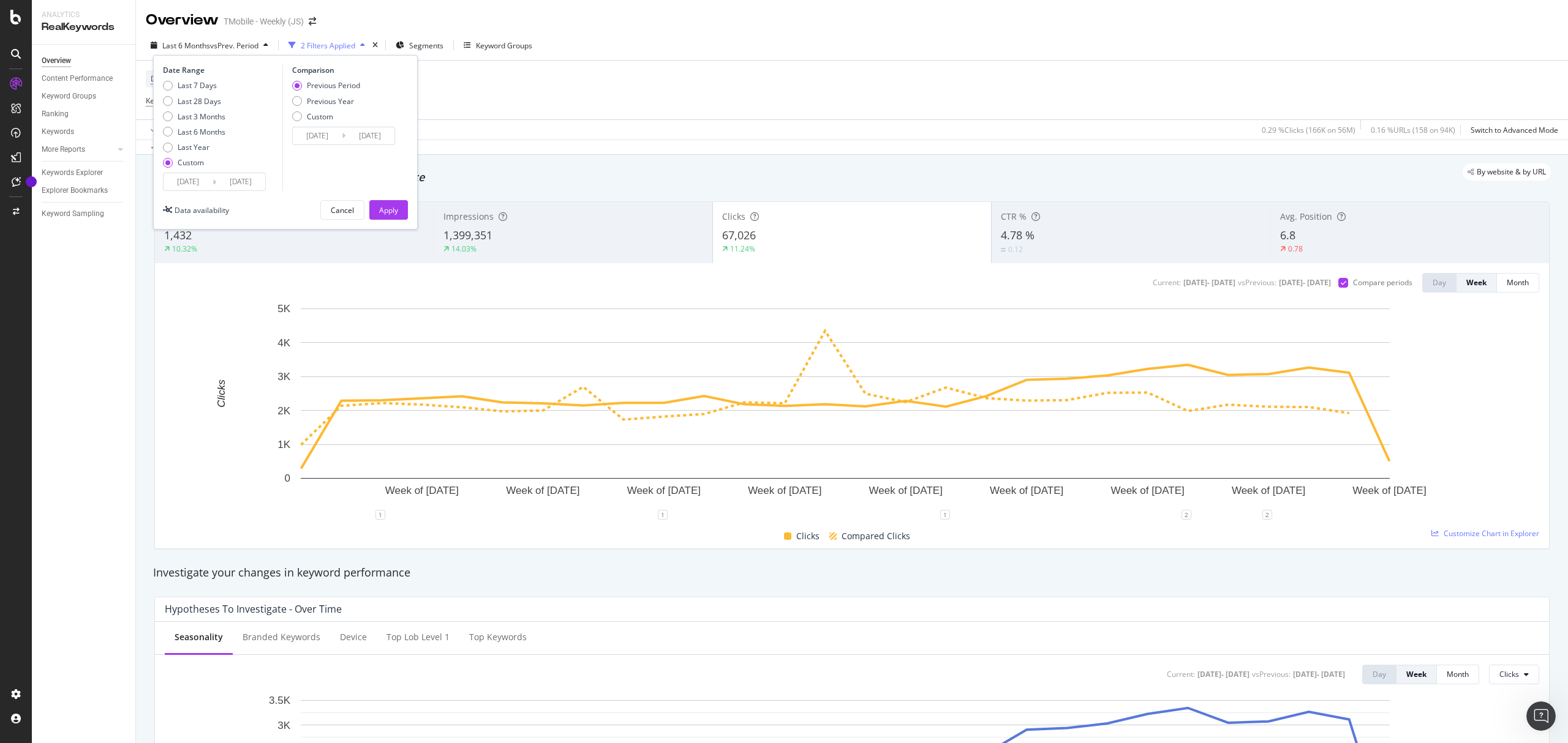
click at [247, 181] on input "[DATE]" at bounding box center [241, 181] width 49 height 17
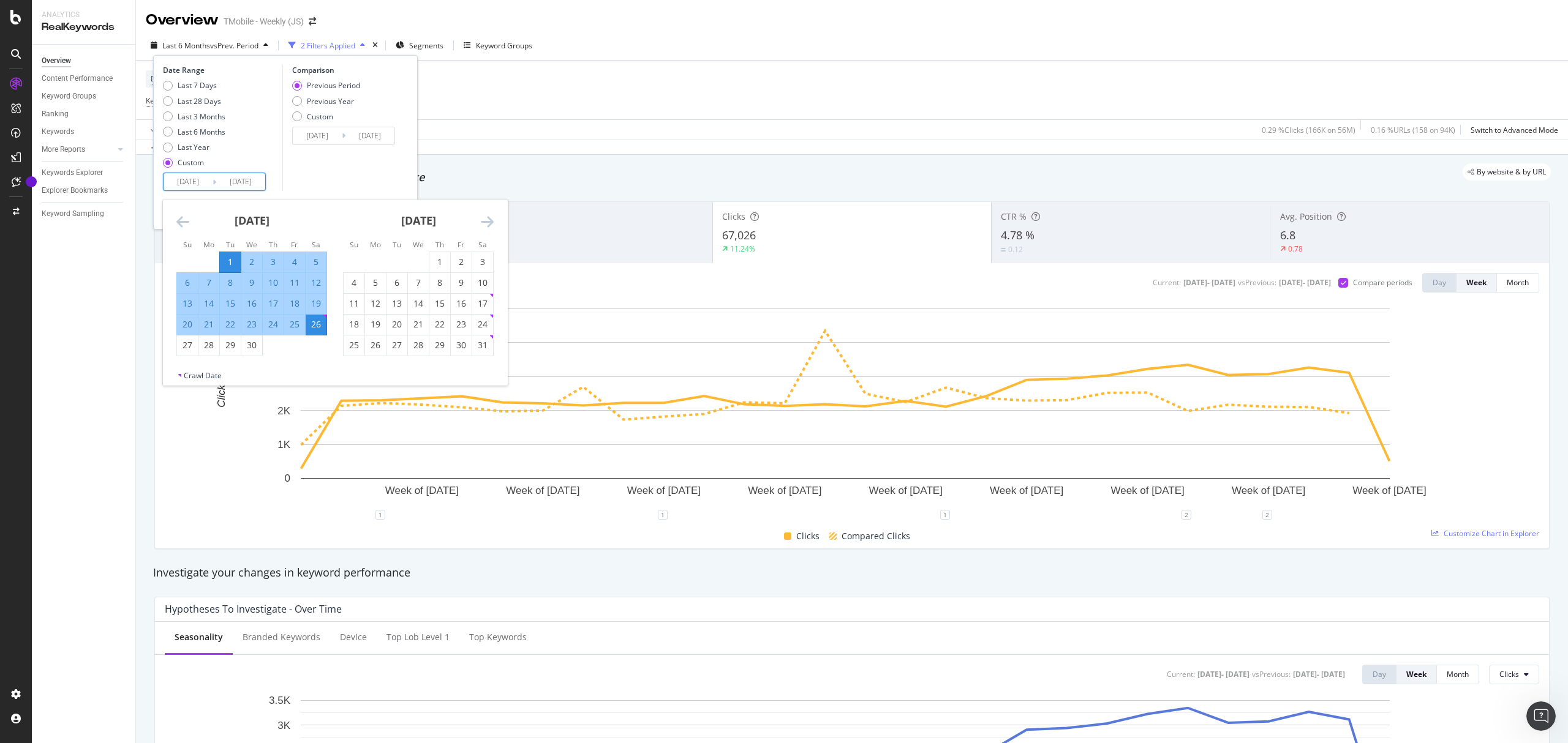
click at [315, 317] on div "26" at bounding box center [315, 324] width 21 height 20
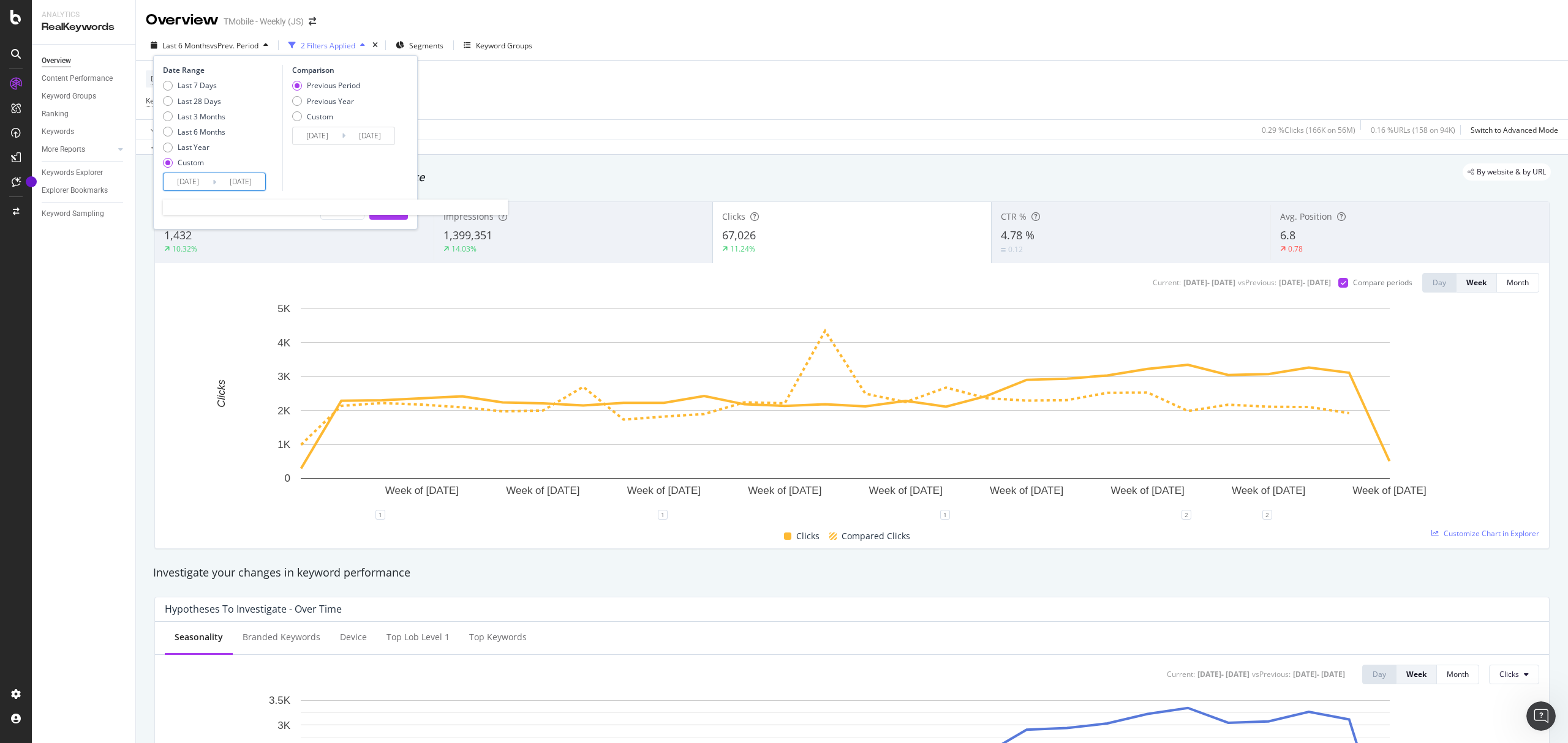
click at [243, 184] on input "[DATE]" at bounding box center [241, 181] width 49 height 17
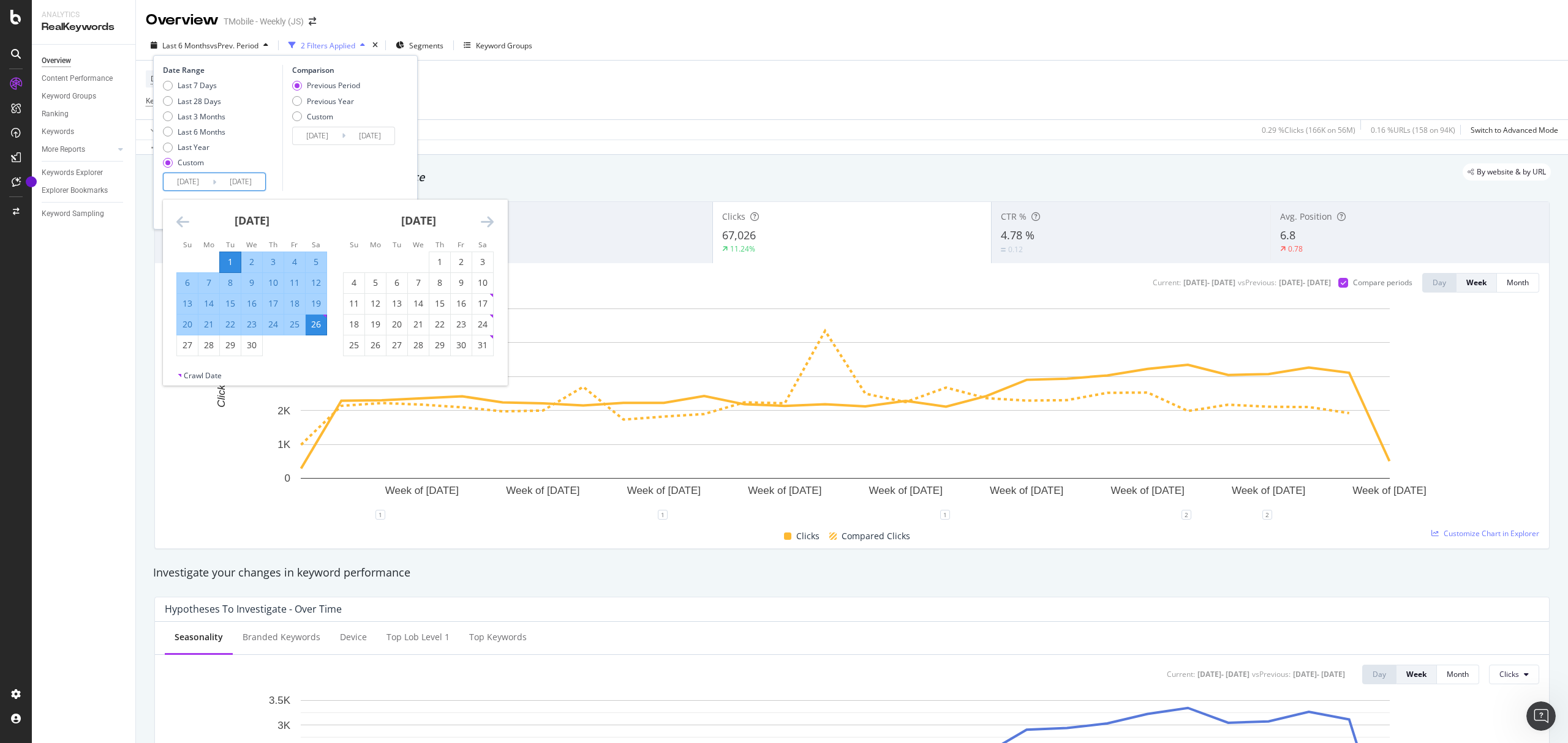
click at [487, 224] on icon "Move forward to switch to the next month." at bounding box center [487, 222] width 13 height 14
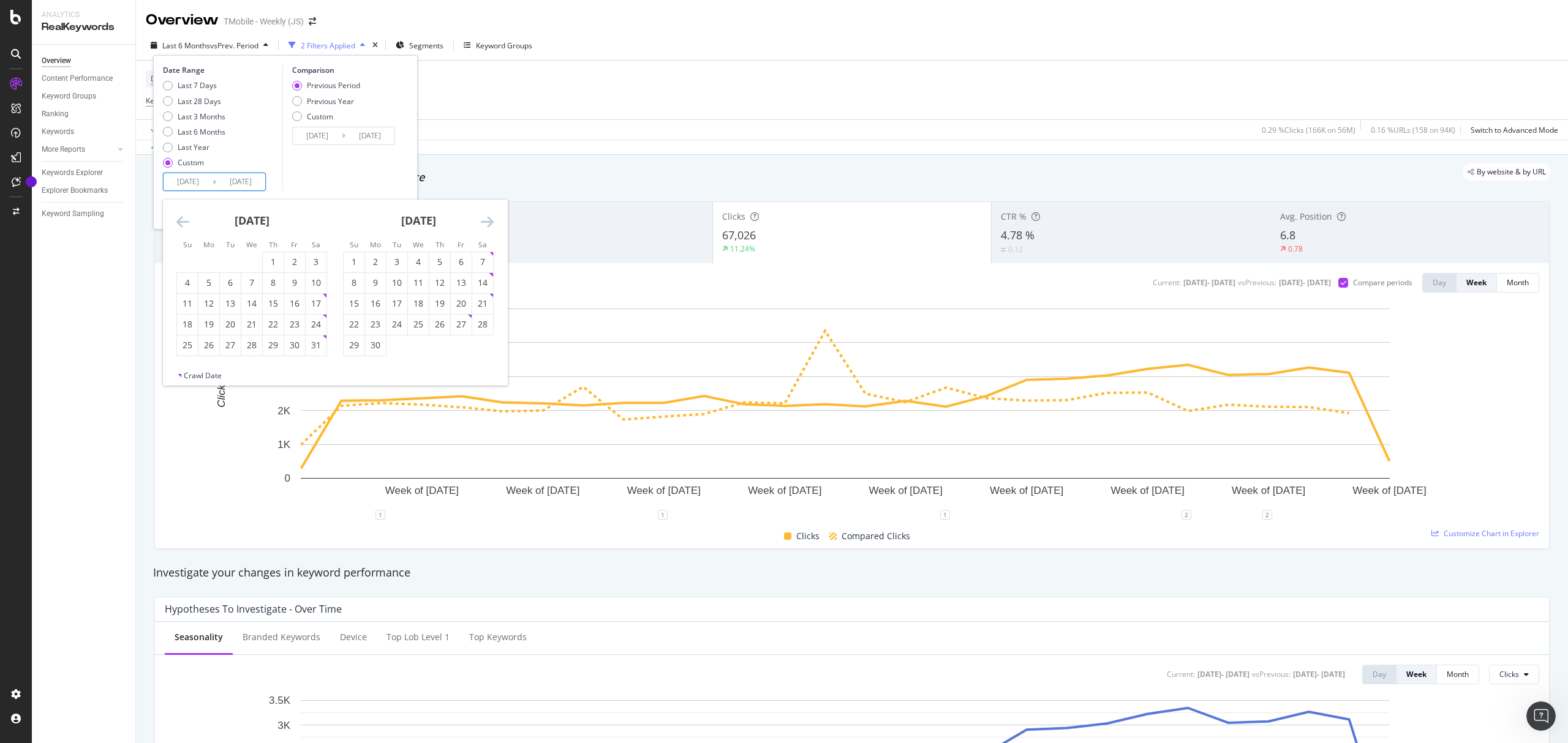
click at [487, 224] on icon "Move forward to switch to the next month." at bounding box center [487, 222] width 13 height 14
click at [466, 320] on div "26" at bounding box center [460, 324] width 21 height 13
type input "[DATE]"
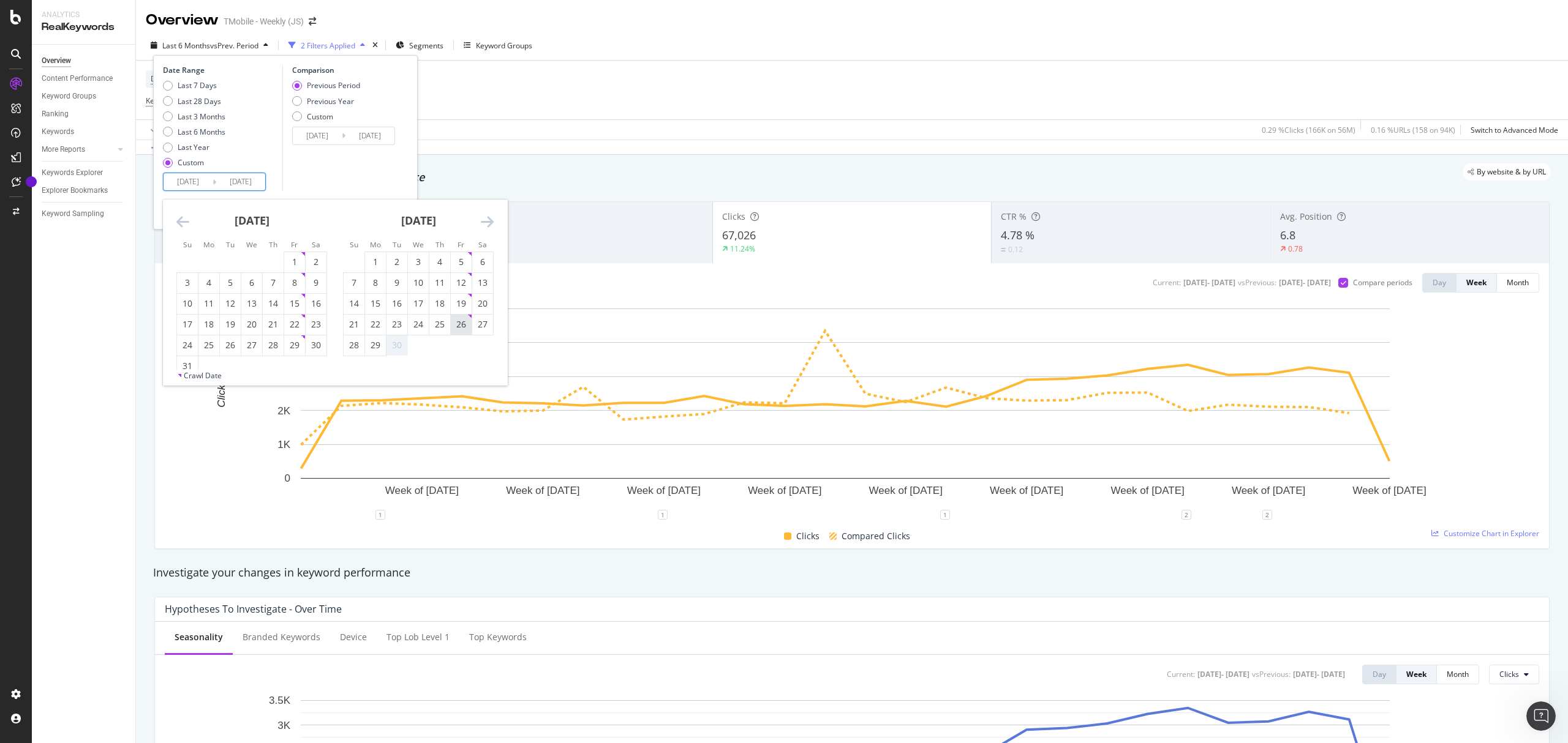
type input "[DATE]"
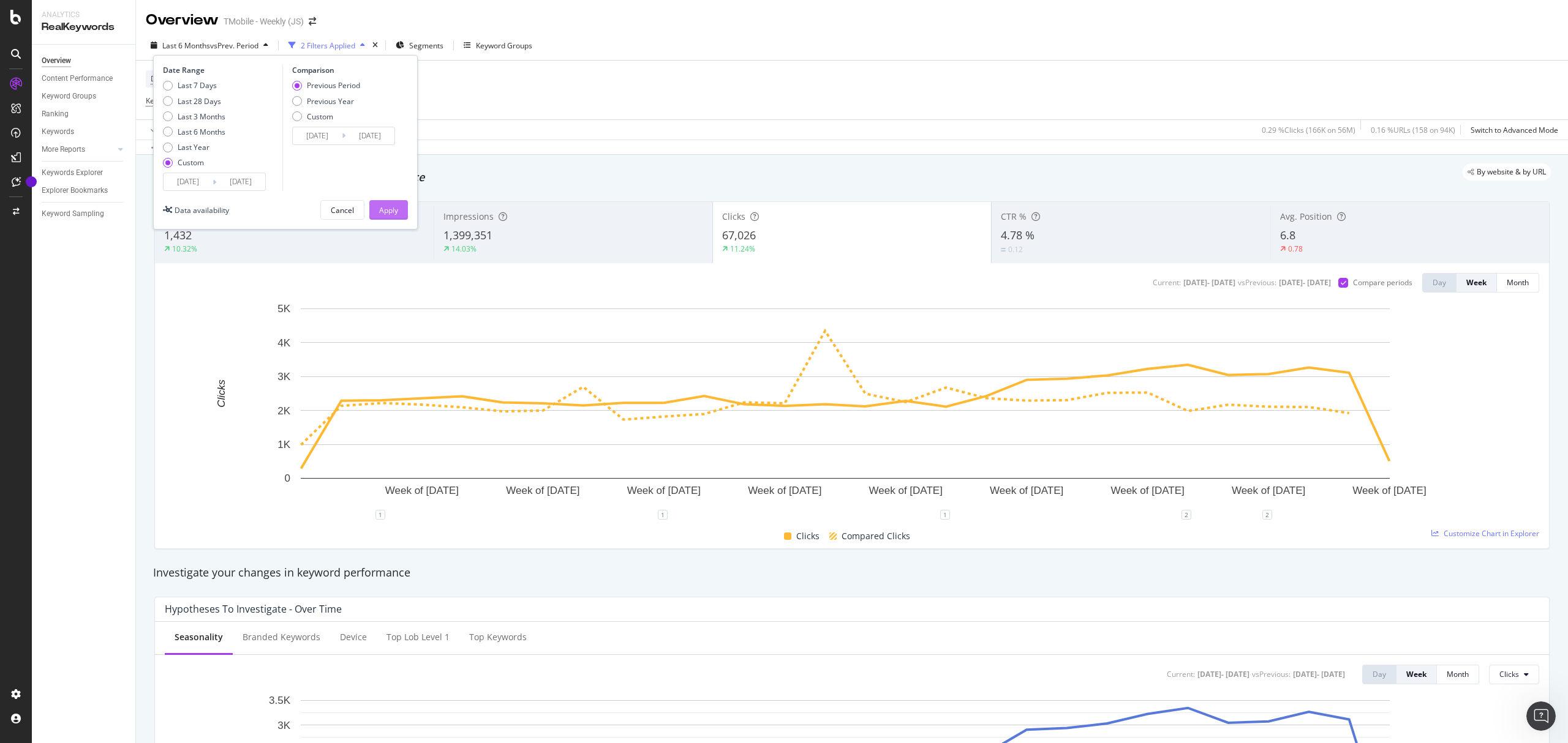
click at [390, 207] on div "Apply" at bounding box center [388, 209] width 19 height 10
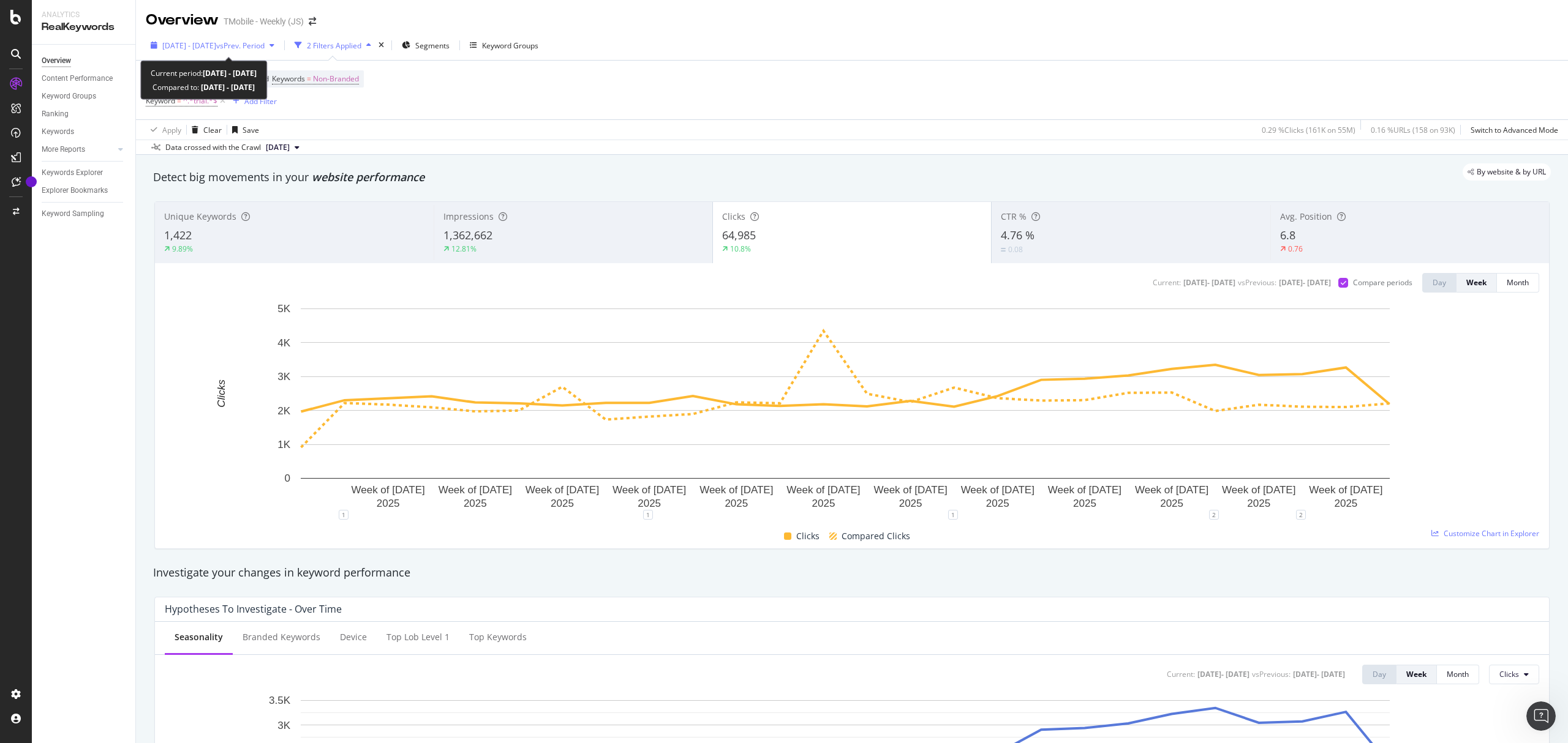
click at [247, 44] on span "vs Prev. Period" at bounding box center [240, 45] width 48 height 10
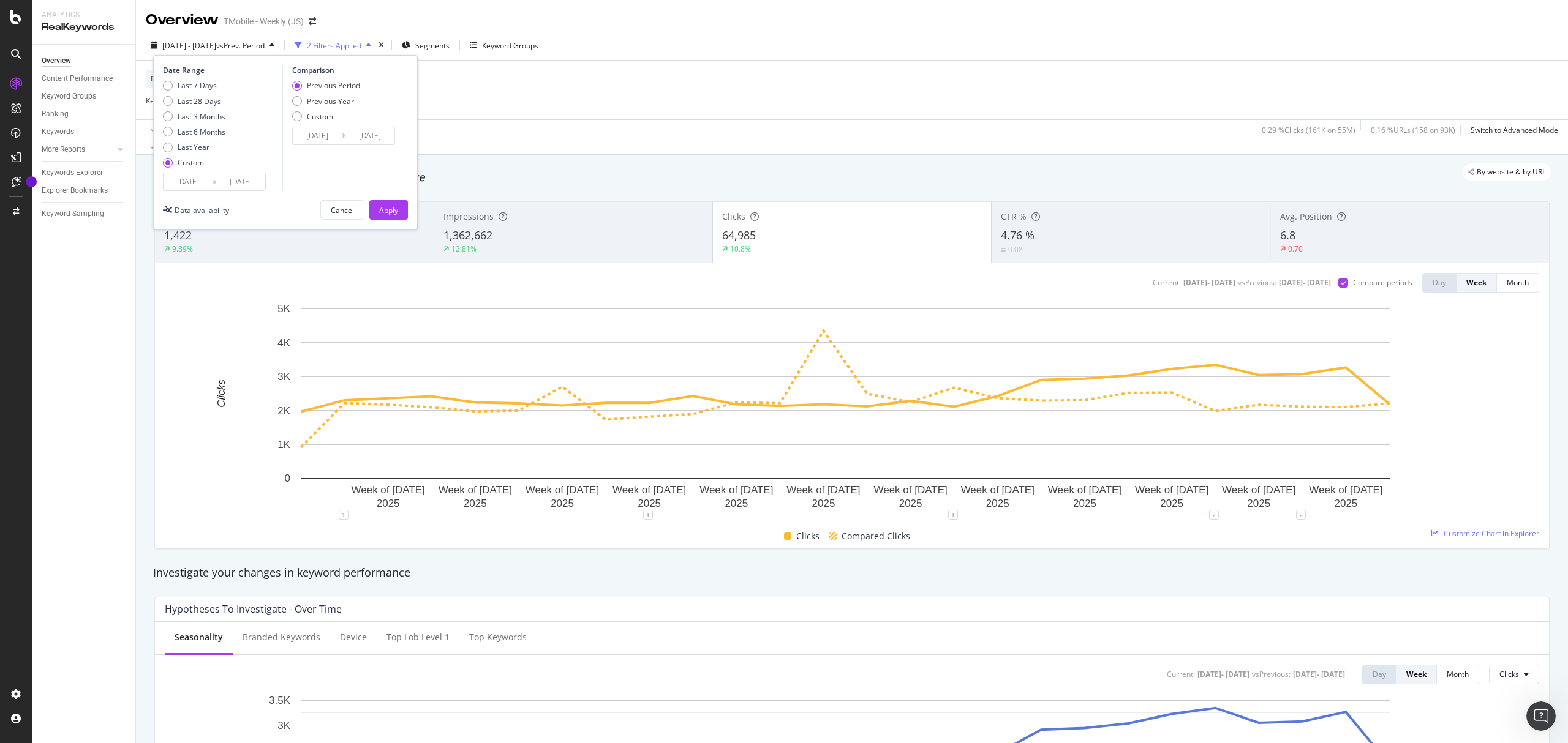
click at [204, 179] on input "[DATE]" at bounding box center [188, 181] width 49 height 17
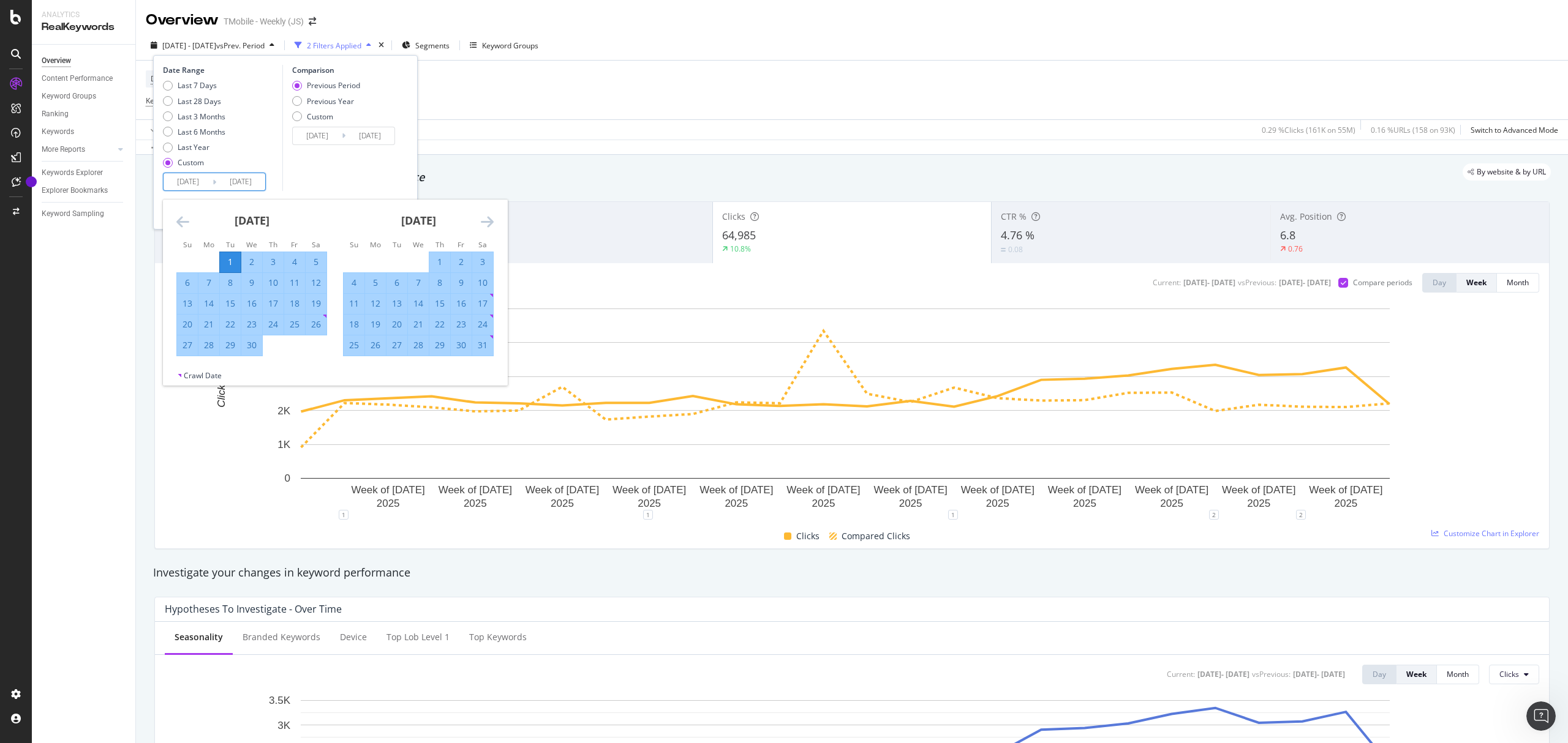
click at [483, 219] on icon "Move forward to switch to the next month." at bounding box center [487, 222] width 13 height 14
click at [463, 263] on div "4" at bounding box center [460, 262] width 21 height 13
type input "[DATE]"
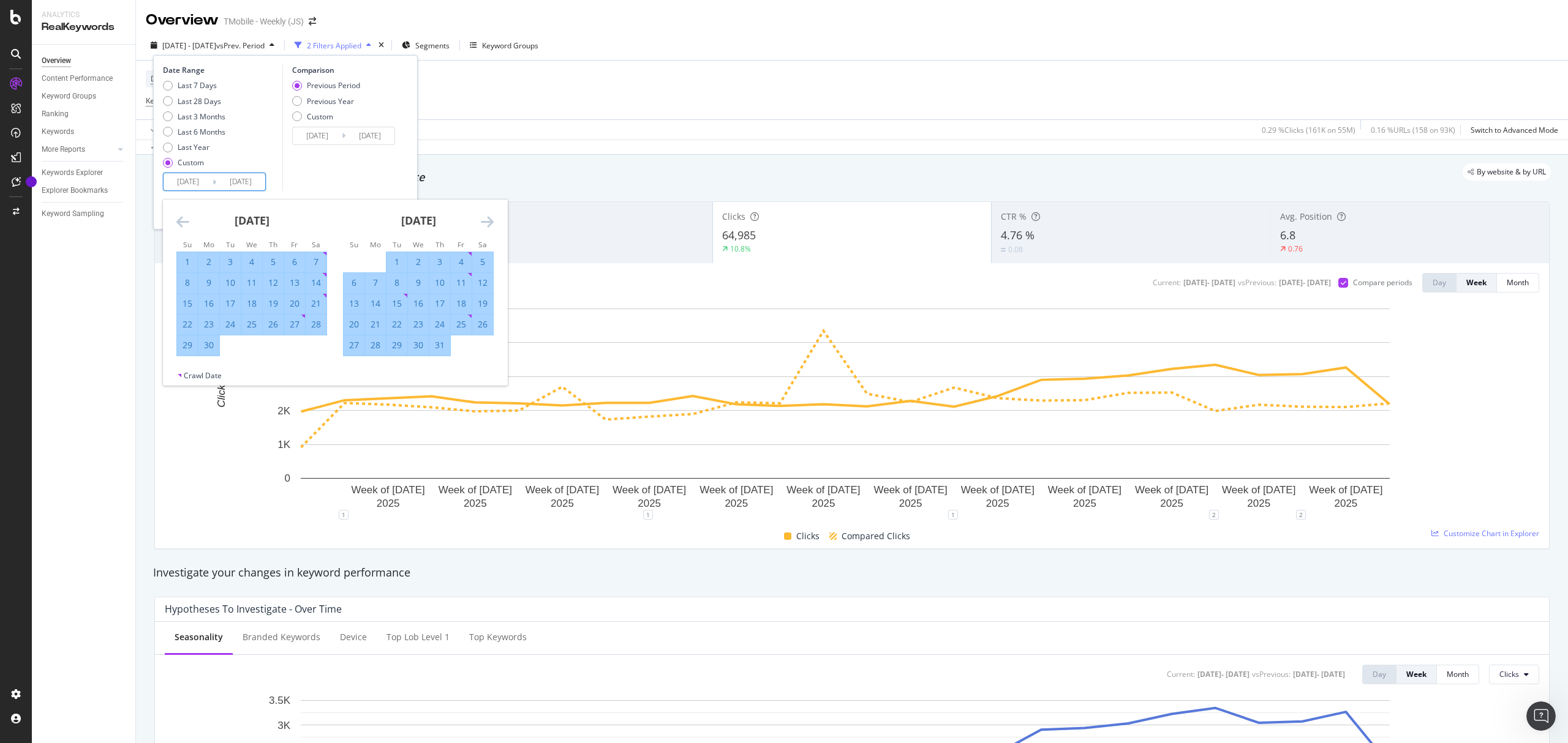
type input "[DATE]"
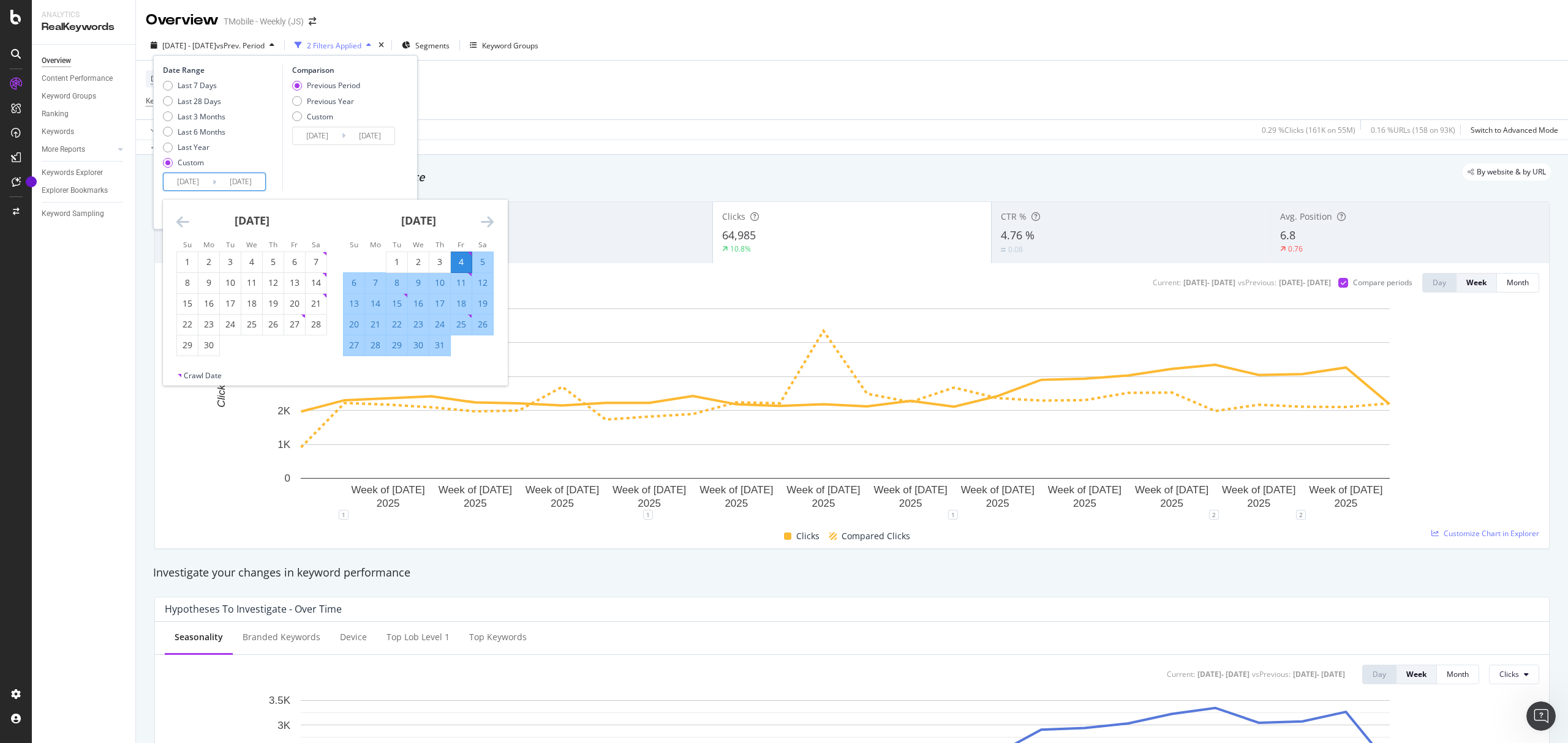
click at [351, 181] on div "Comparison Previous Period Previous Year Custom [DATE] Navigate forward to inte…" at bounding box center [341, 128] width 116 height 126
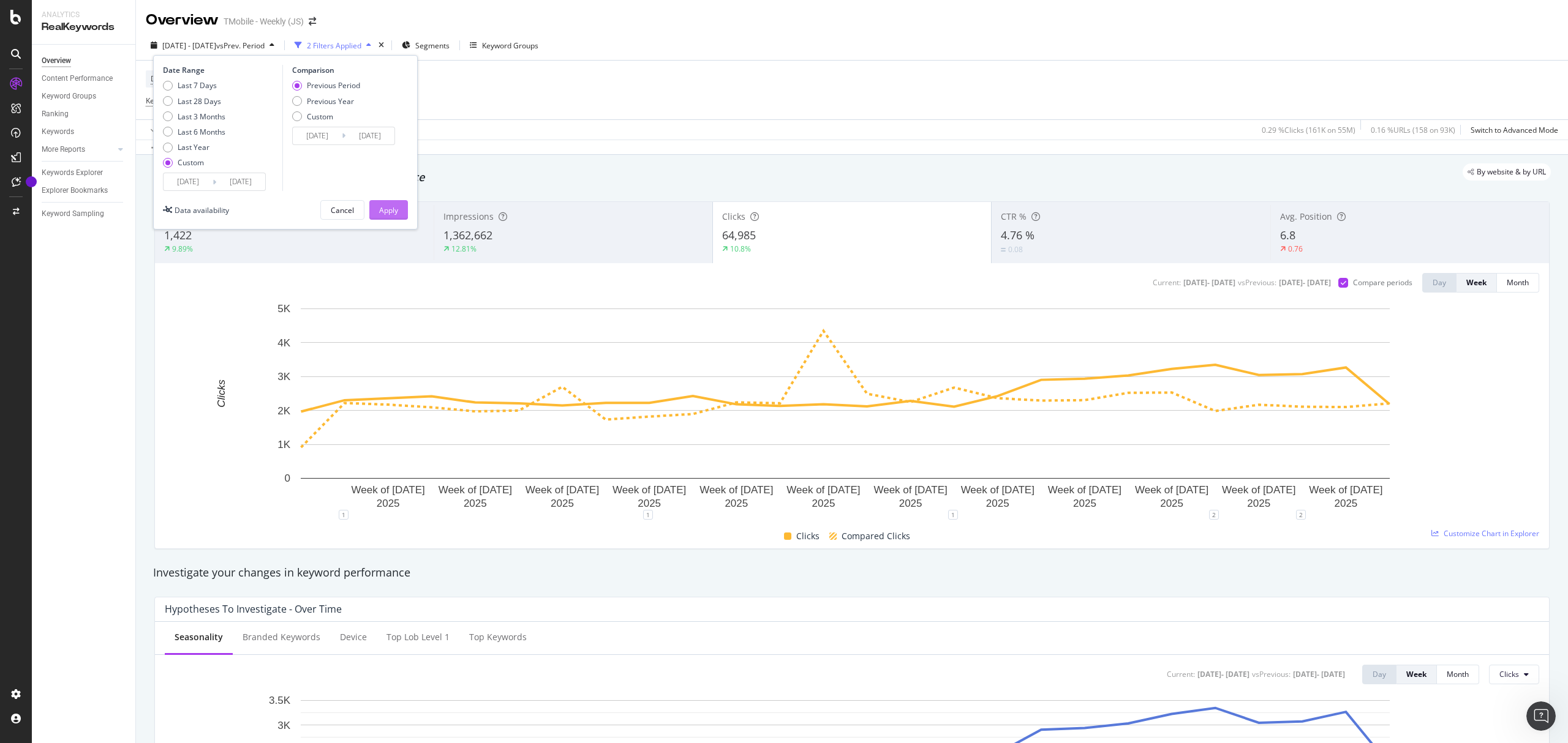
click at [402, 216] on button "Apply" at bounding box center [388, 210] width 39 height 20
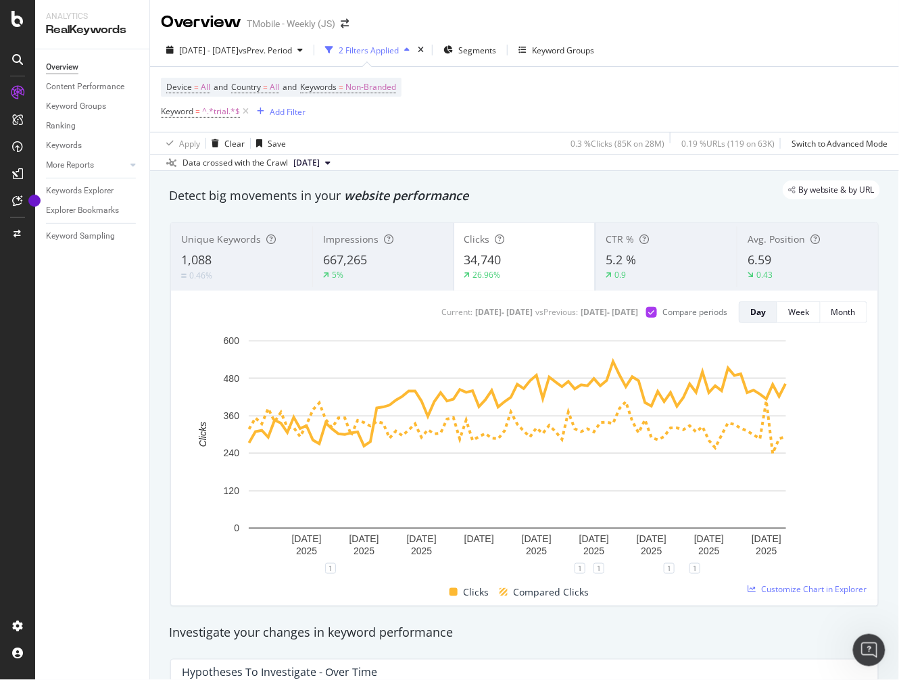
click at [876, 101] on div "Device = All and Country = All and Keywords = Non-Branded Keyword = ^.*trial.*$…" at bounding box center [524, 110] width 749 height 88
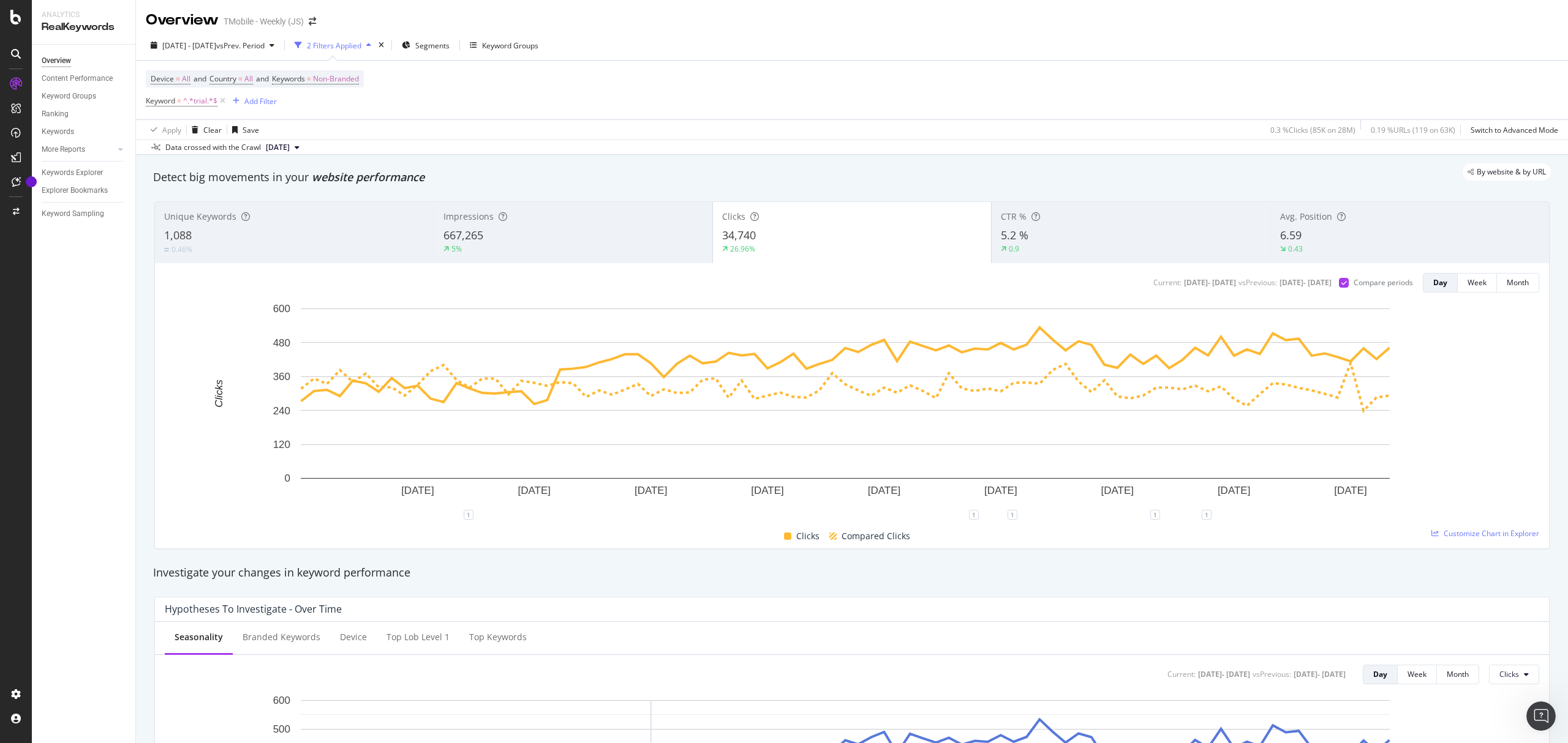
click at [1170, 59] on div "[DATE] - [DATE] vs Prev. Period 2 Filters Applied Segments Keyword Groups" at bounding box center [852, 47] width 1432 height 24
